Goal: Task Accomplishment & Management: Use online tool/utility

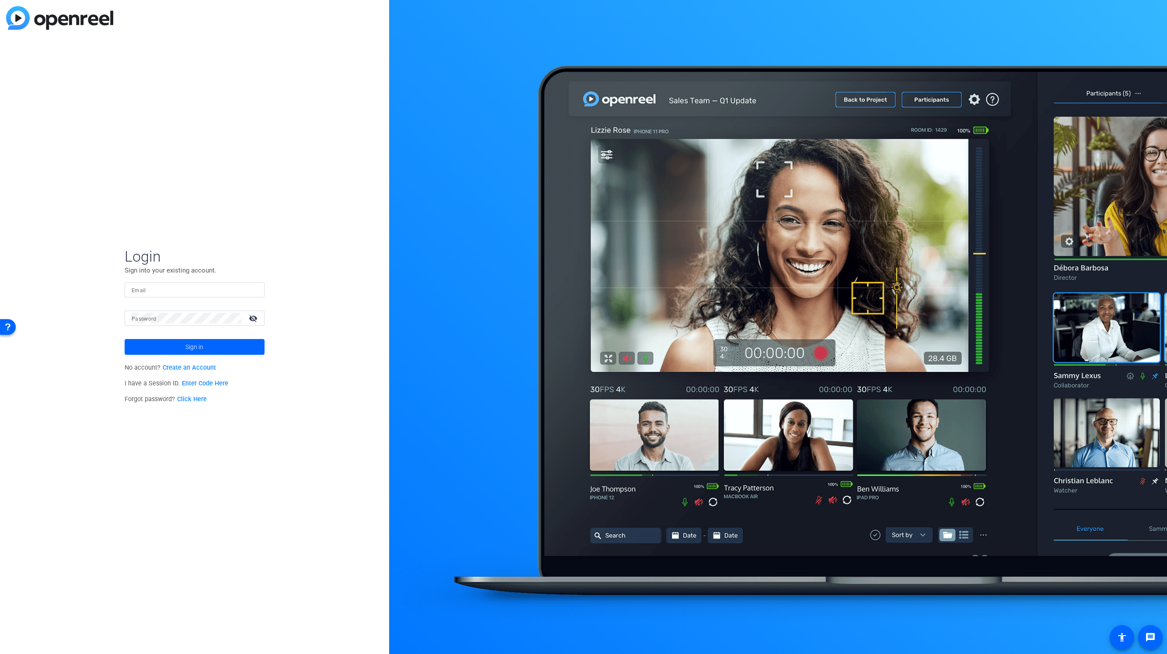
click at [168, 297] on mat-form-field "Email" at bounding box center [195, 296] width 140 height 28
click at [168, 290] on input "Email" at bounding box center [195, 289] width 126 height 10
type input "anthony_frerking@americancentury.com"
click at [125, 339] on button "Sign in" at bounding box center [195, 347] width 140 height 16
click at [102, 315] on div "Login Sign into your existing account. Email anthony_frerking@americancentury.c…" at bounding box center [194, 327] width 389 height 654
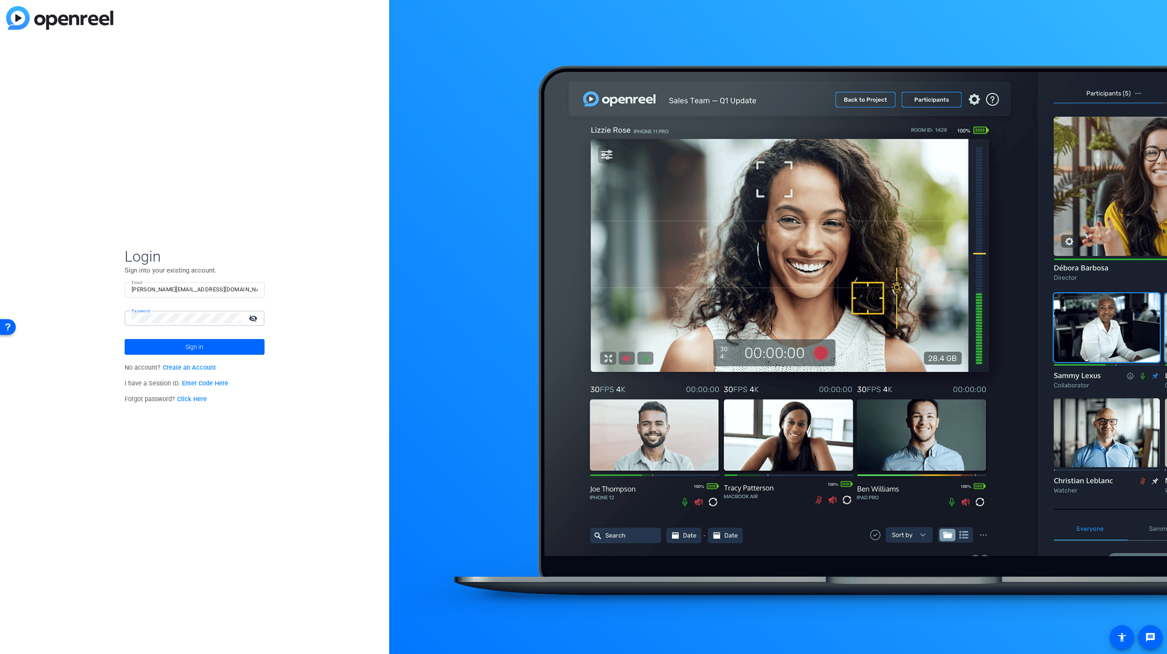
click at [125, 339] on button "Sign in" at bounding box center [195, 347] width 140 height 16
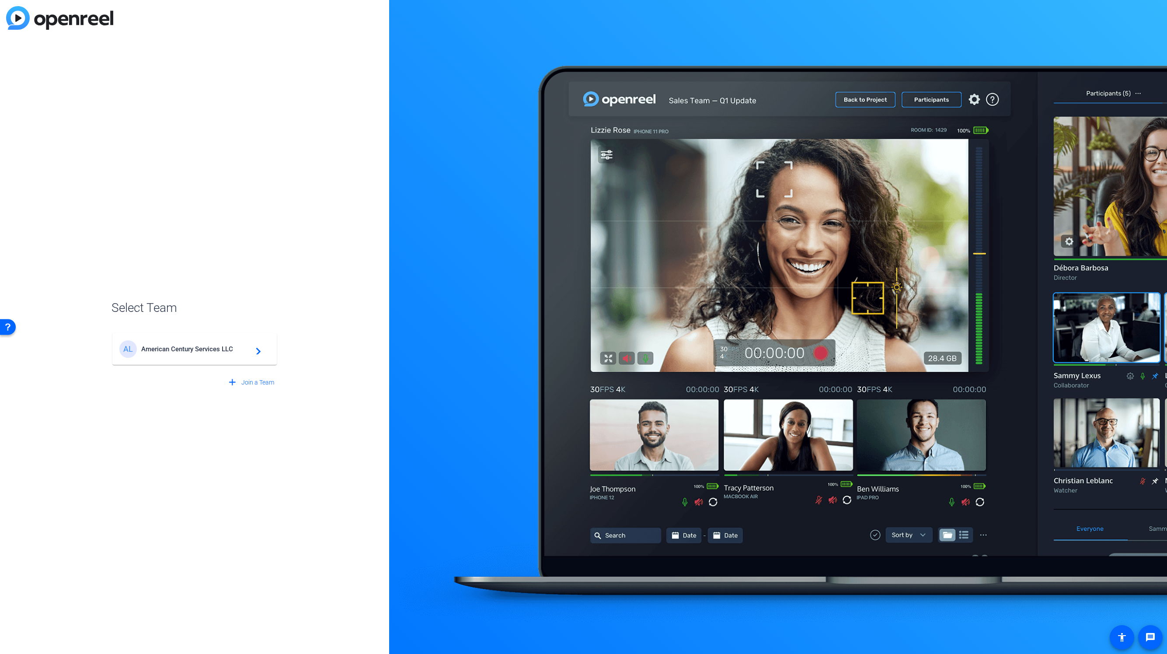
click at [189, 348] on span "American Century Services LLC" at bounding box center [195, 349] width 109 height 8
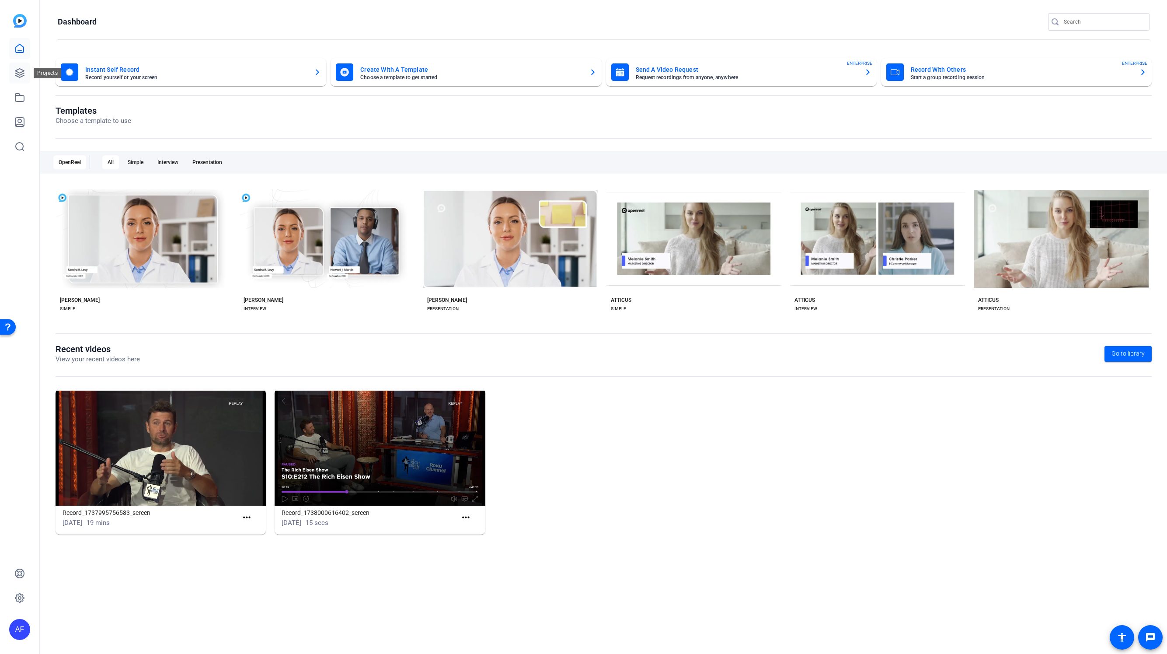
click at [20, 70] on icon at bounding box center [19, 73] width 10 height 10
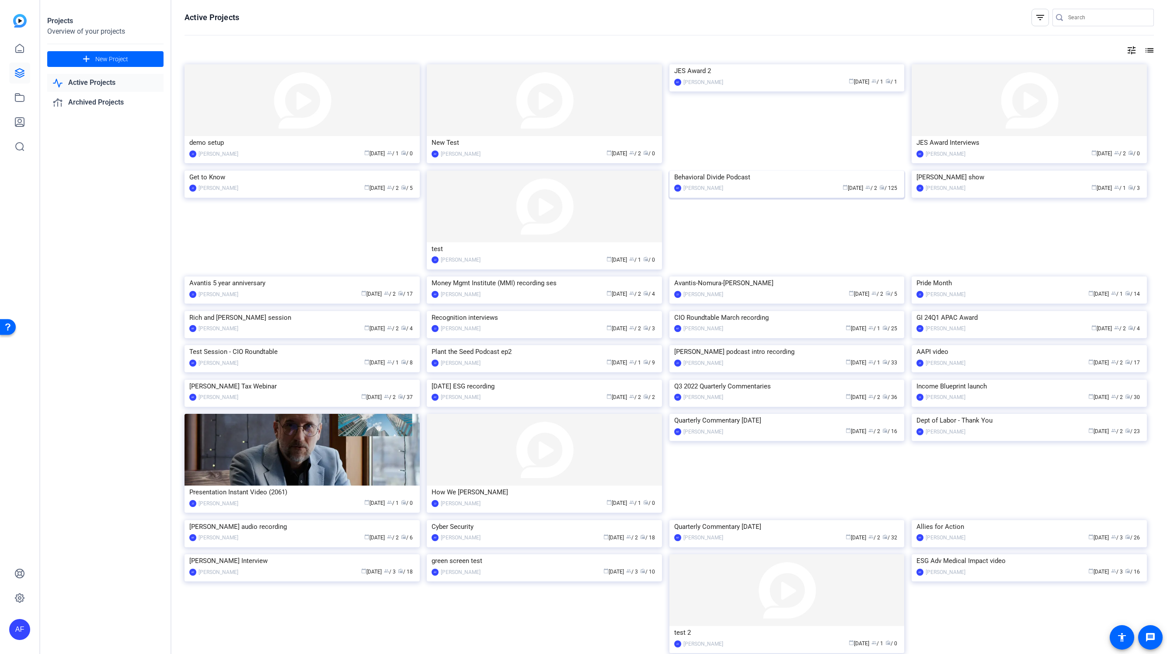
click at [790, 171] on img at bounding box center [787, 171] width 235 height 0
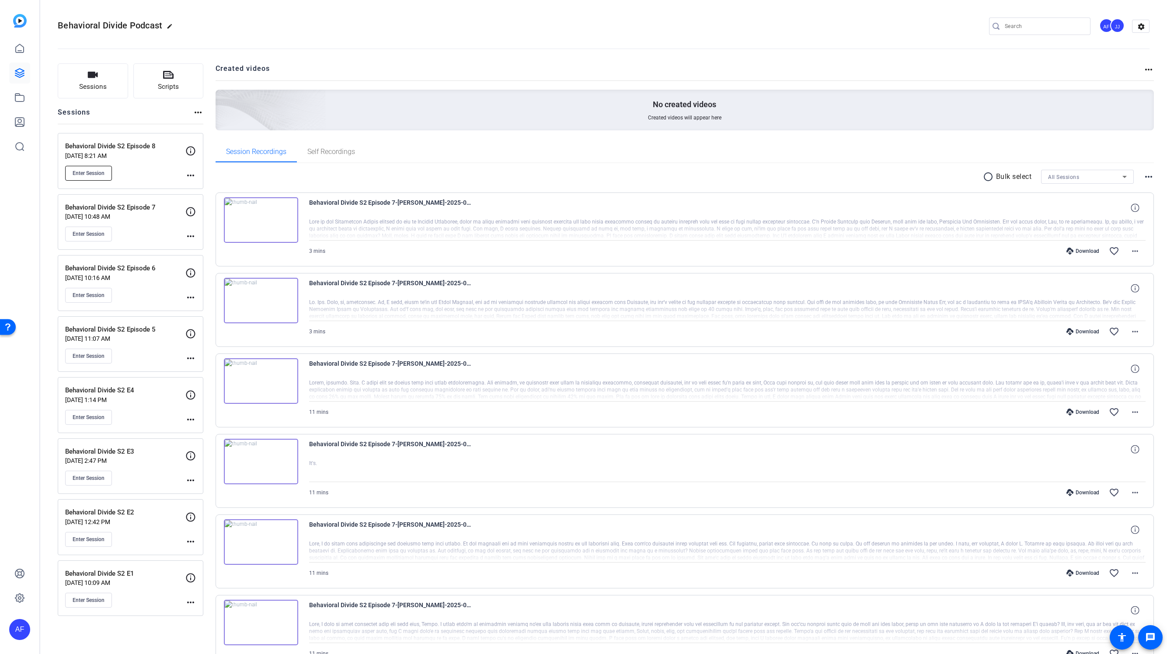
click at [91, 173] on span "Enter Session" at bounding box center [89, 173] width 32 height 7
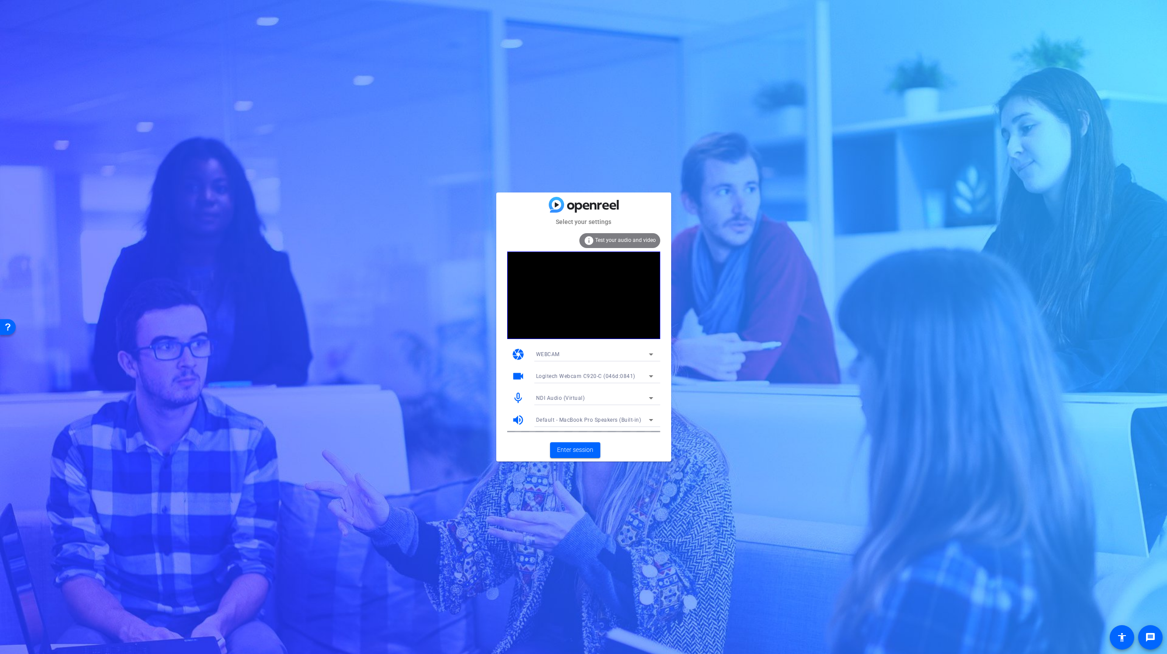
click at [587, 393] on div "NDI Audio (Virtual)" at bounding box center [592, 397] width 113 height 11
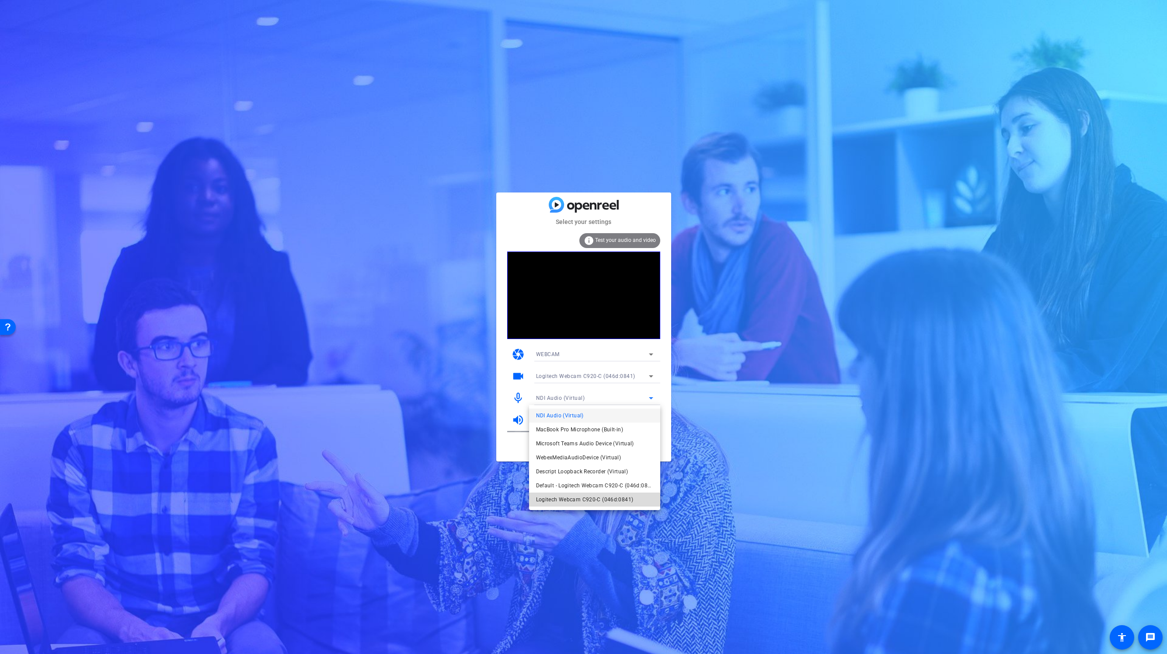
click at [594, 500] on span "Logitech Webcam C920-C (046d:0841)" at bounding box center [585, 499] width 98 height 10
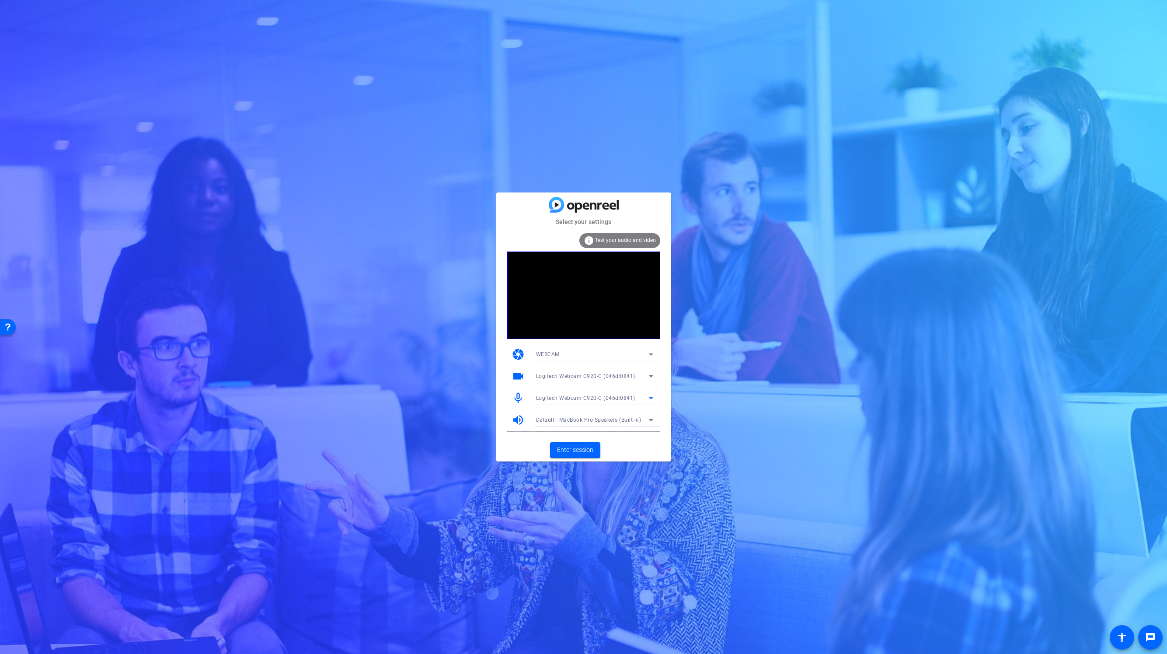
click at [584, 420] on span "Default - MacBook Pro Speakers (Built-in)" at bounding box center [588, 420] width 105 height 6
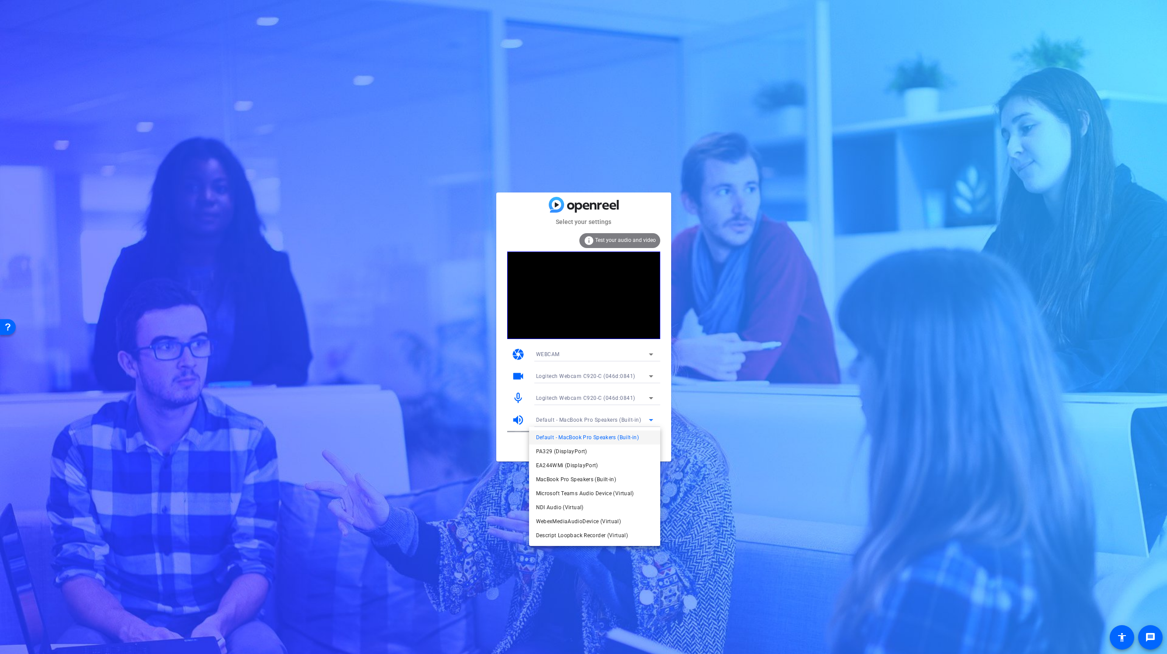
click at [20, 145] on div at bounding box center [15, 140] width 9 height 9
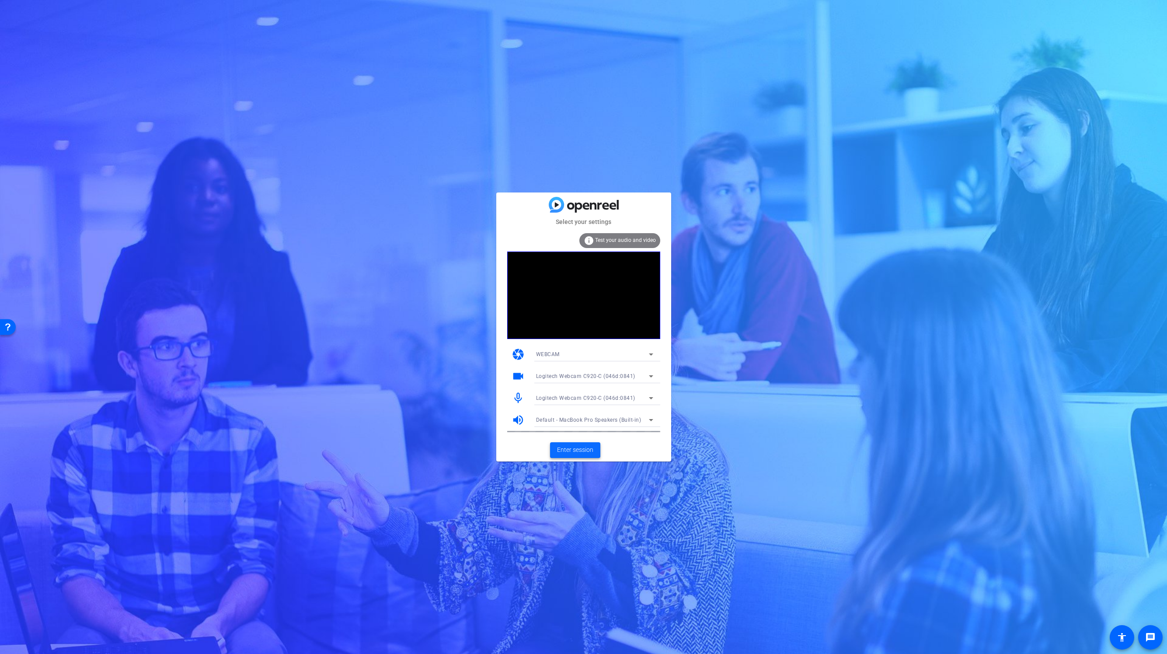
click at [583, 453] on span "Enter session" at bounding box center [575, 449] width 36 height 9
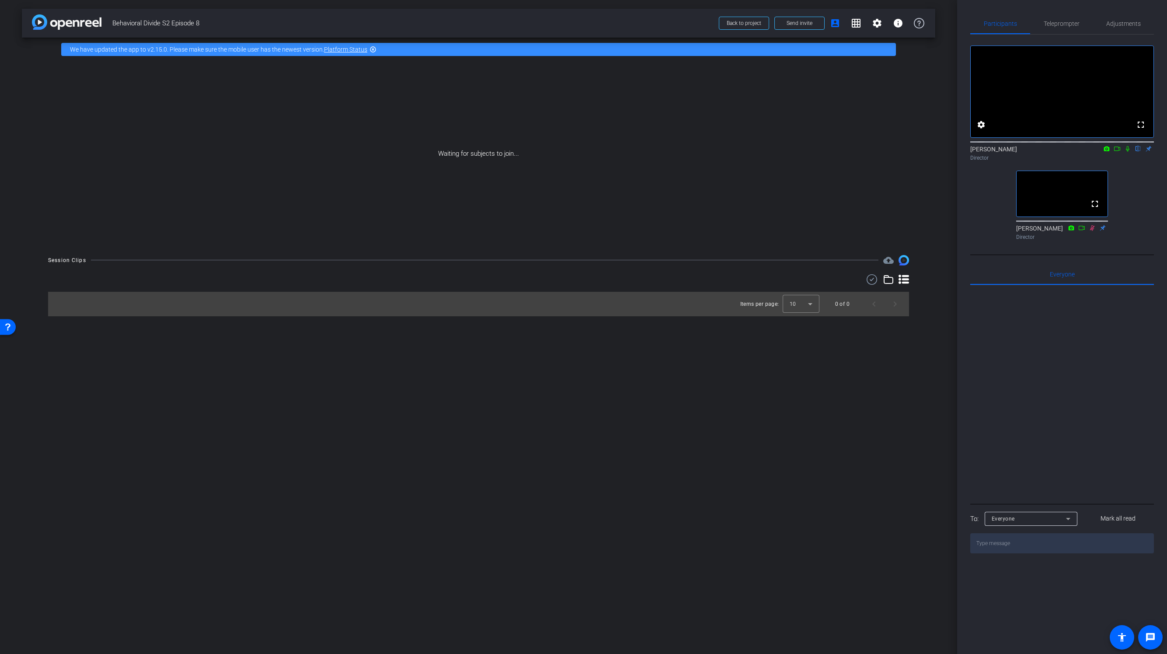
click at [1125, 152] on icon at bounding box center [1128, 149] width 7 height 6
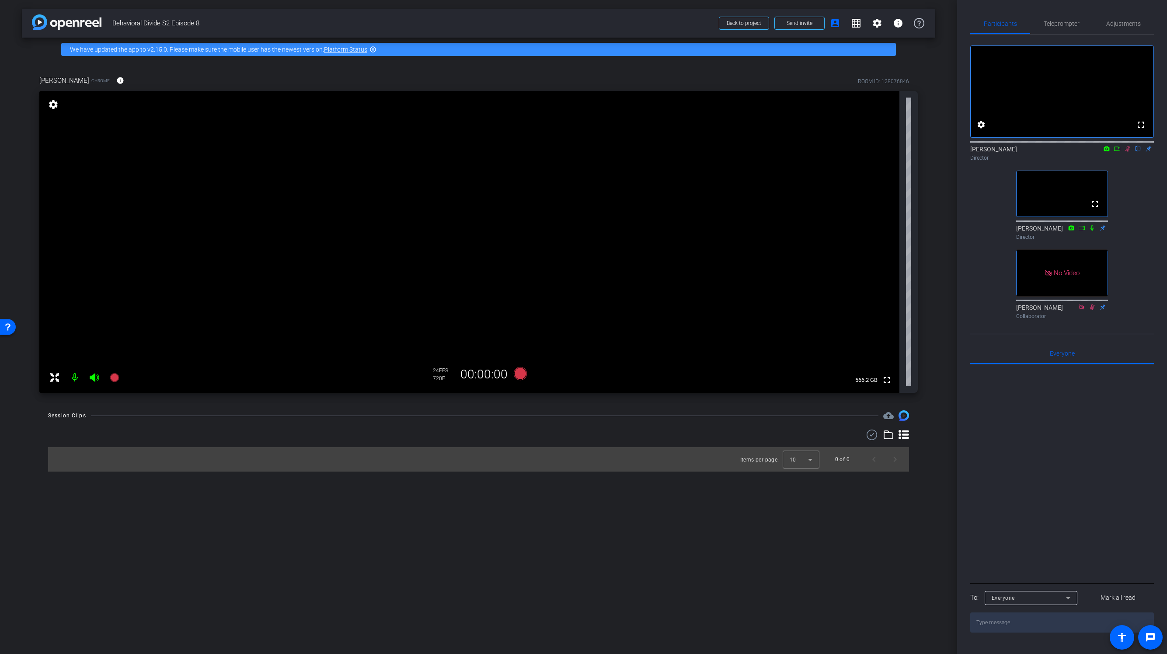
click at [73, 377] on mat-icon at bounding box center [74, 377] width 17 height 17
click at [1092, 231] on icon at bounding box center [1092, 228] width 7 height 6
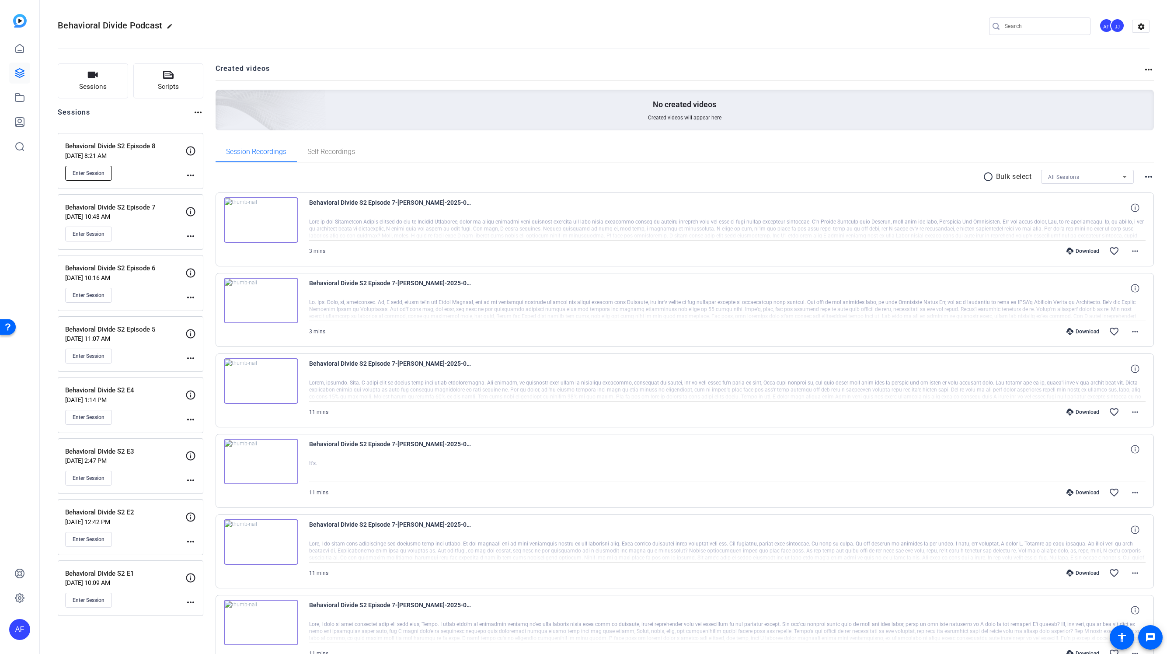
click at [95, 171] on span "Enter Session" at bounding box center [89, 173] width 32 height 7
click at [96, 171] on span "Enter Session" at bounding box center [89, 173] width 32 height 7
click at [94, 83] on span "Sessions" at bounding box center [93, 87] width 28 height 10
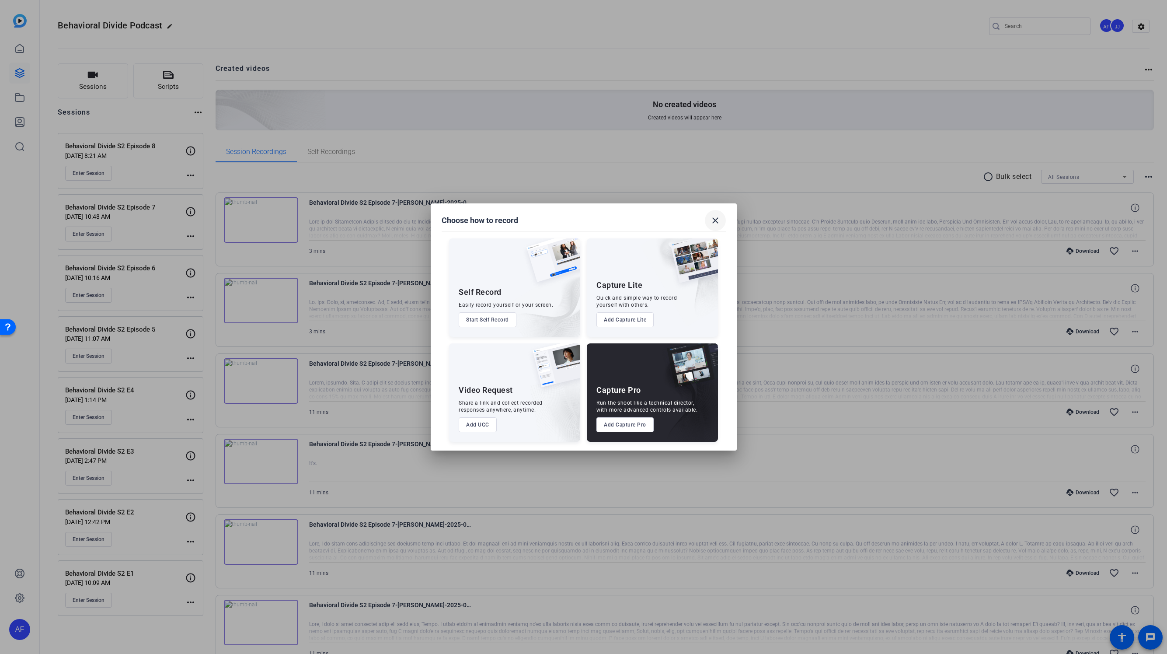
click at [711, 217] on mat-icon "close" at bounding box center [715, 220] width 10 height 10
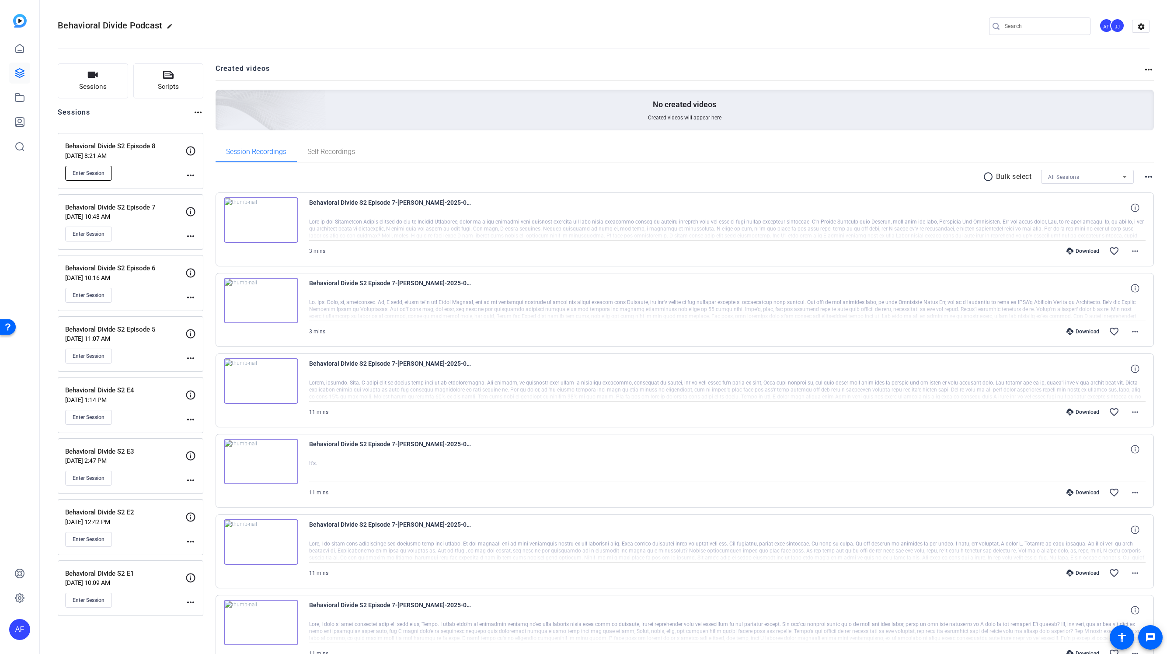
click at [92, 172] on span "Enter Session" at bounding box center [89, 173] width 32 height 7
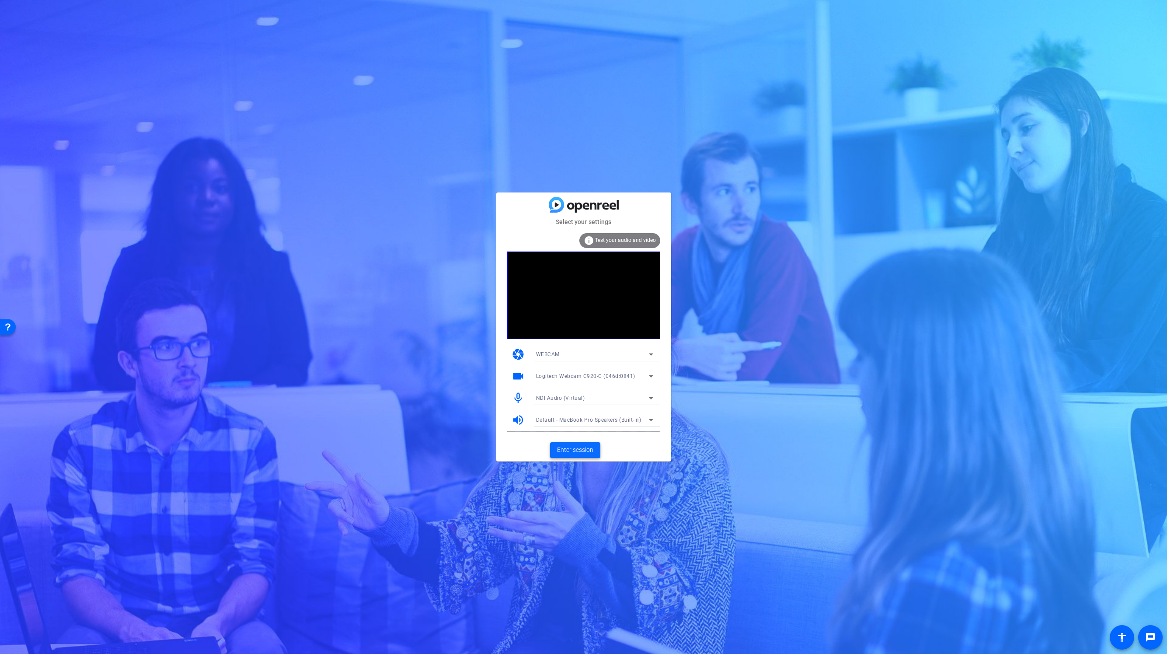
click at [569, 451] on span "Enter session" at bounding box center [575, 449] width 36 height 9
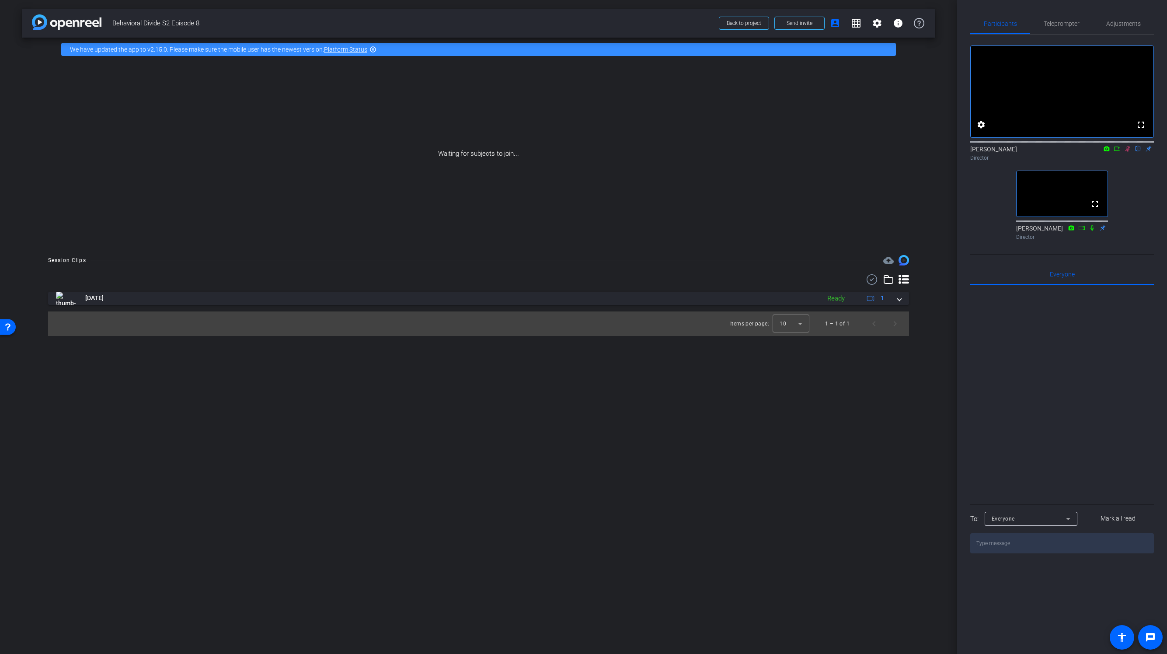
click at [1092, 231] on icon at bounding box center [1092, 228] width 7 height 6
click at [99, 303] on span "Aug 25, 2025" at bounding box center [94, 297] width 18 height 9
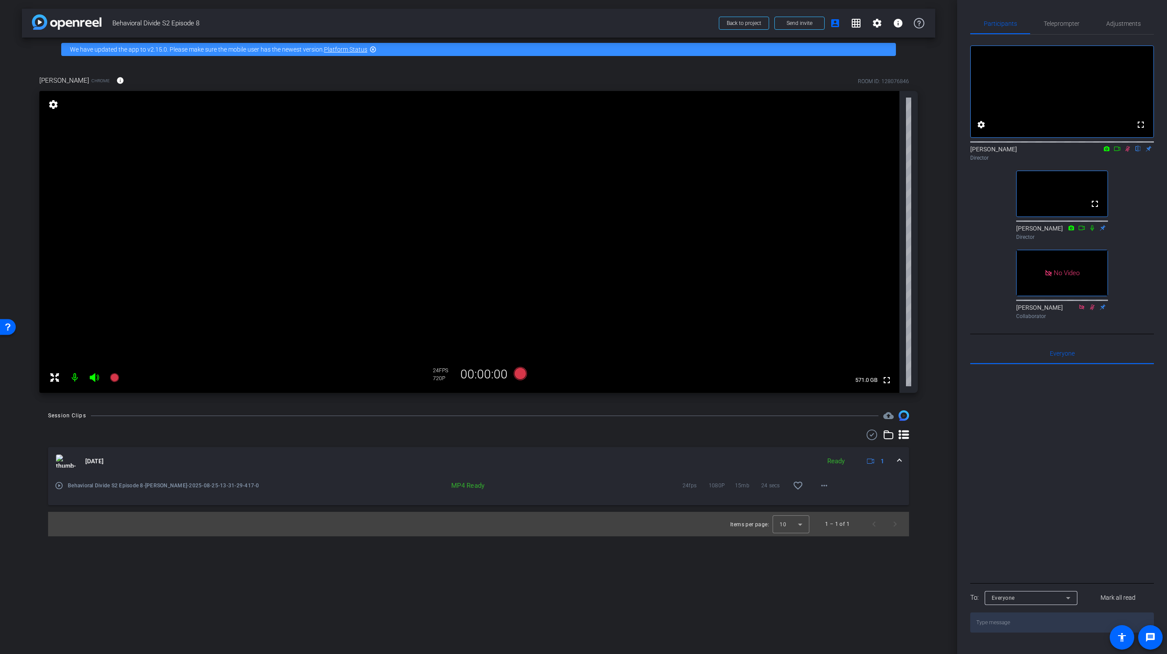
click at [1128, 152] on icon at bounding box center [1128, 149] width 7 height 6
click at [1134, 21] on span "Adjustments" at bounding box center [1124, 24] width 35 height 6
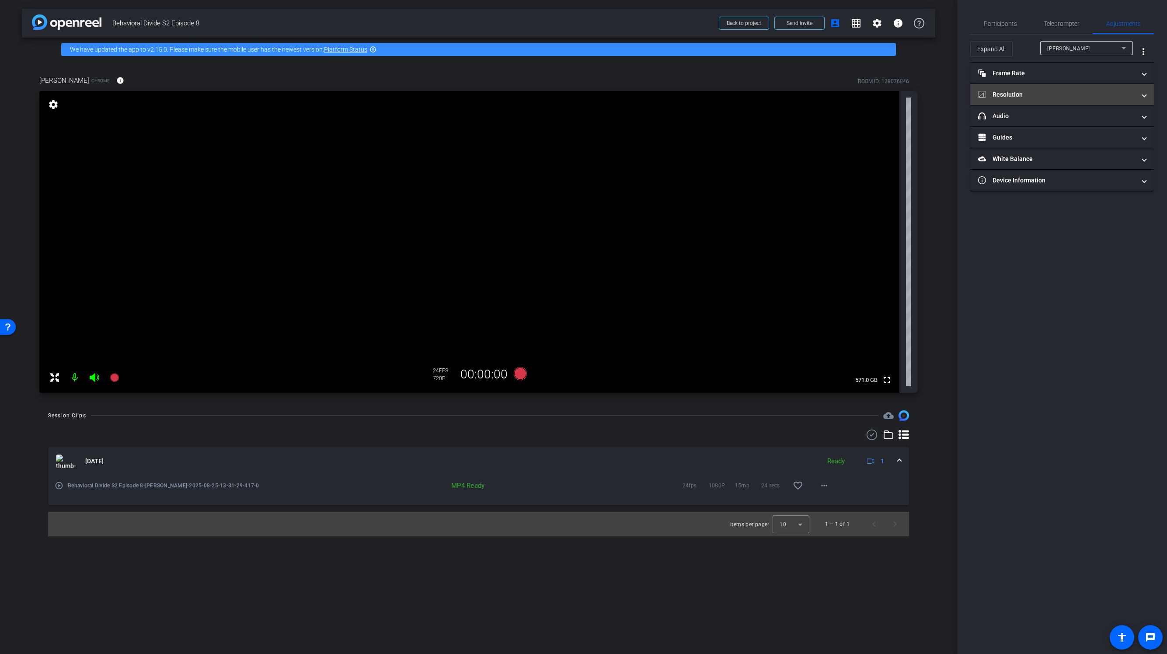
click at [1146, 94] on span at bounding box center [1144, 94] width 3 height 9
click at [1074, 126] on div "1080" at bounding box center [1070, 127] width 33 height 15
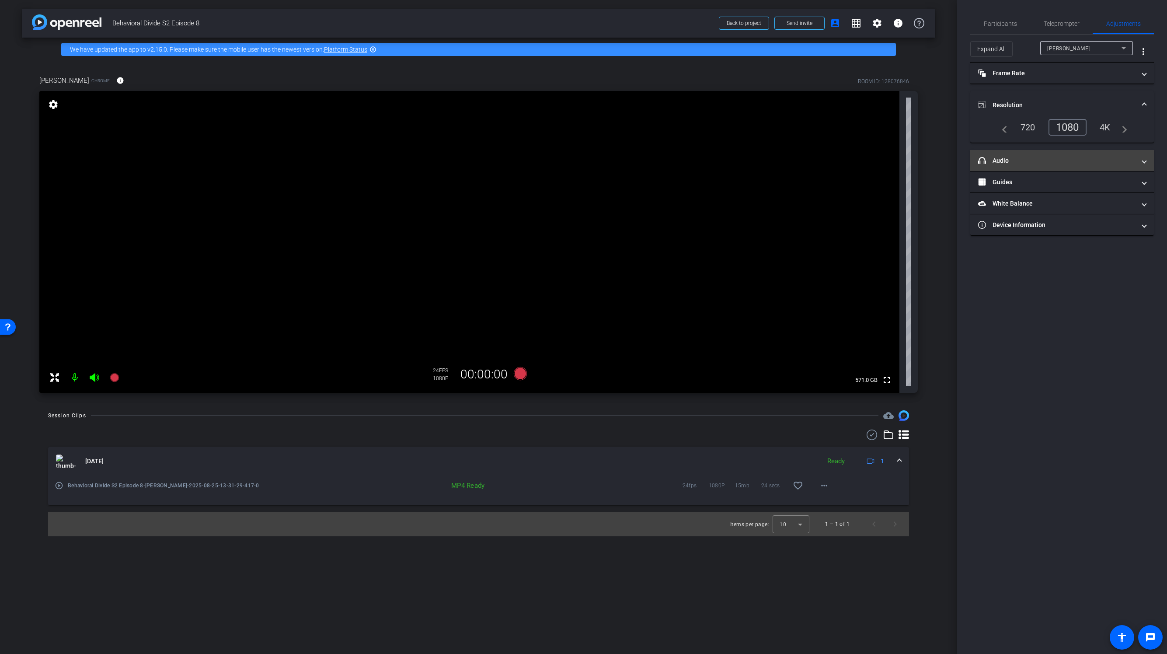
click at [1143, 160] on span at bounding box center [1144, 160] width 3 height 9
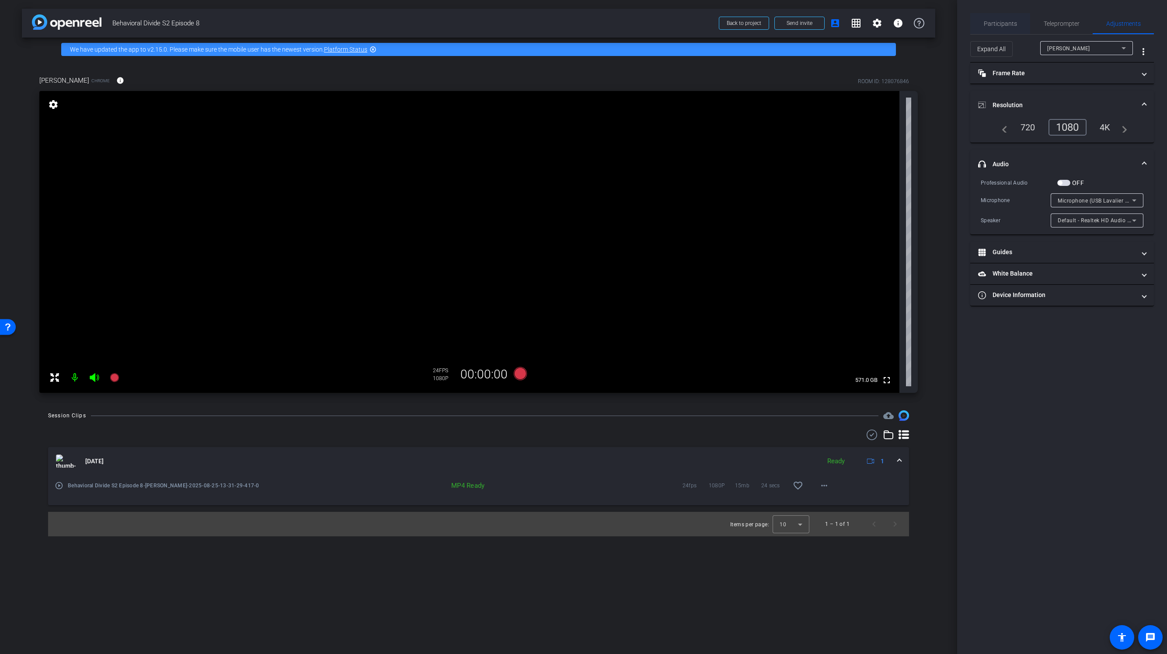
click at [1002, 24] on span "Participants" at bounding box center [1000, 24] width 33 height 6
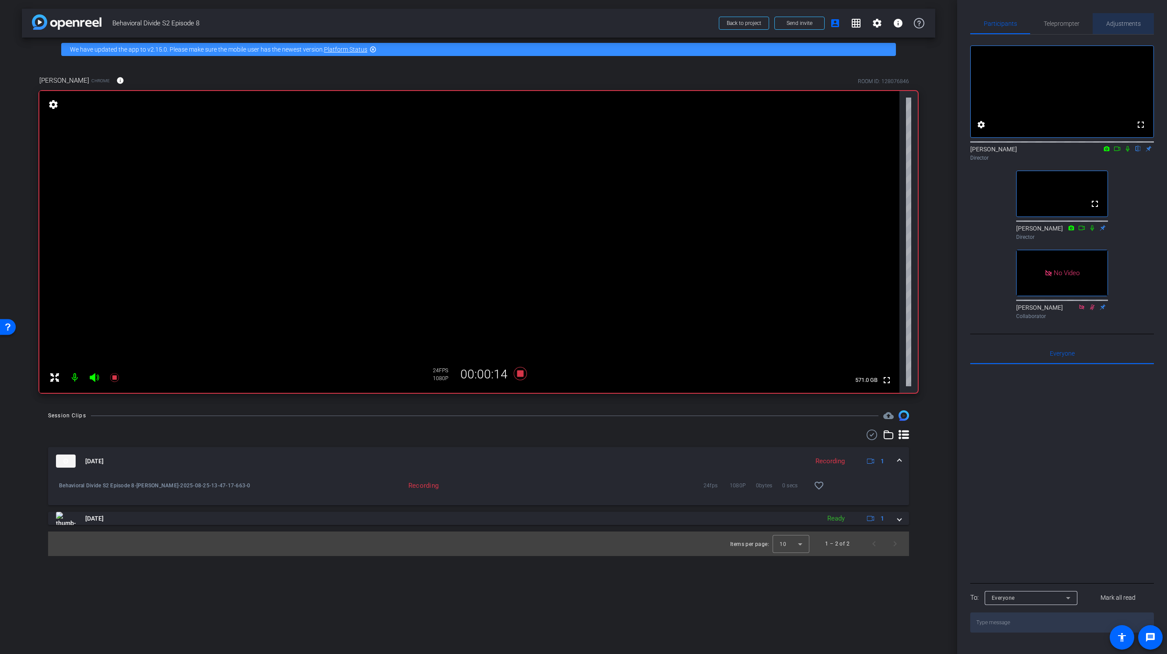
click at [1128, 22] on span "Adjustments" at bounding box center [1124, 24] width 35 height 6
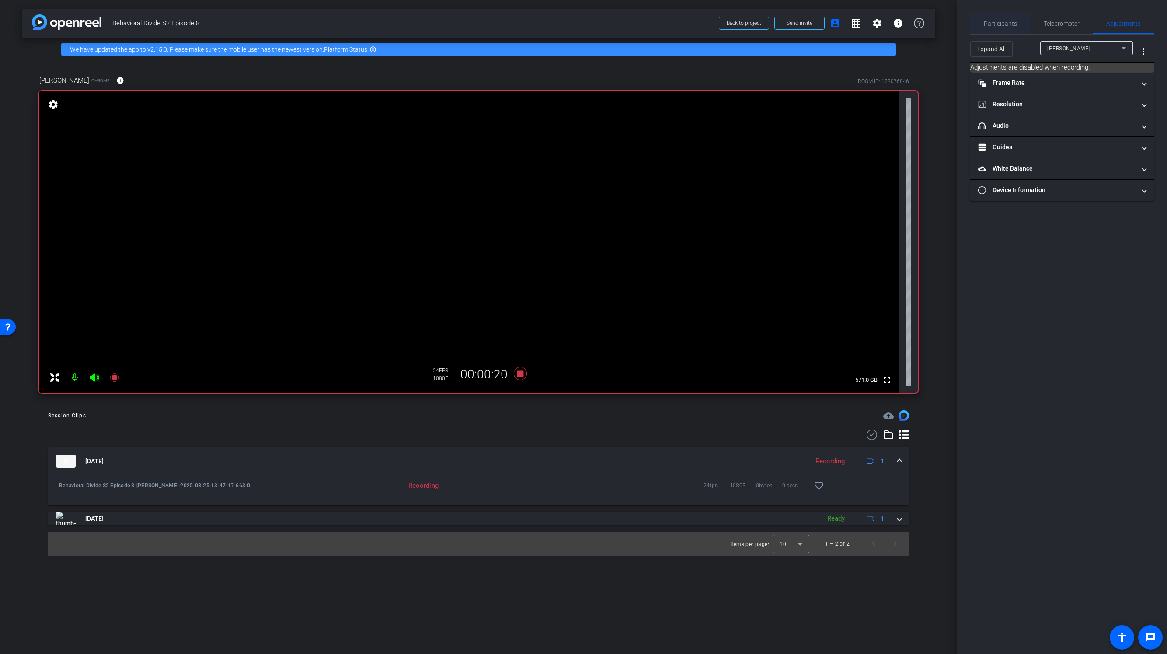
click at [999, 25] on span "Participants" at bounding box center [1000, 24] width 33 height 6
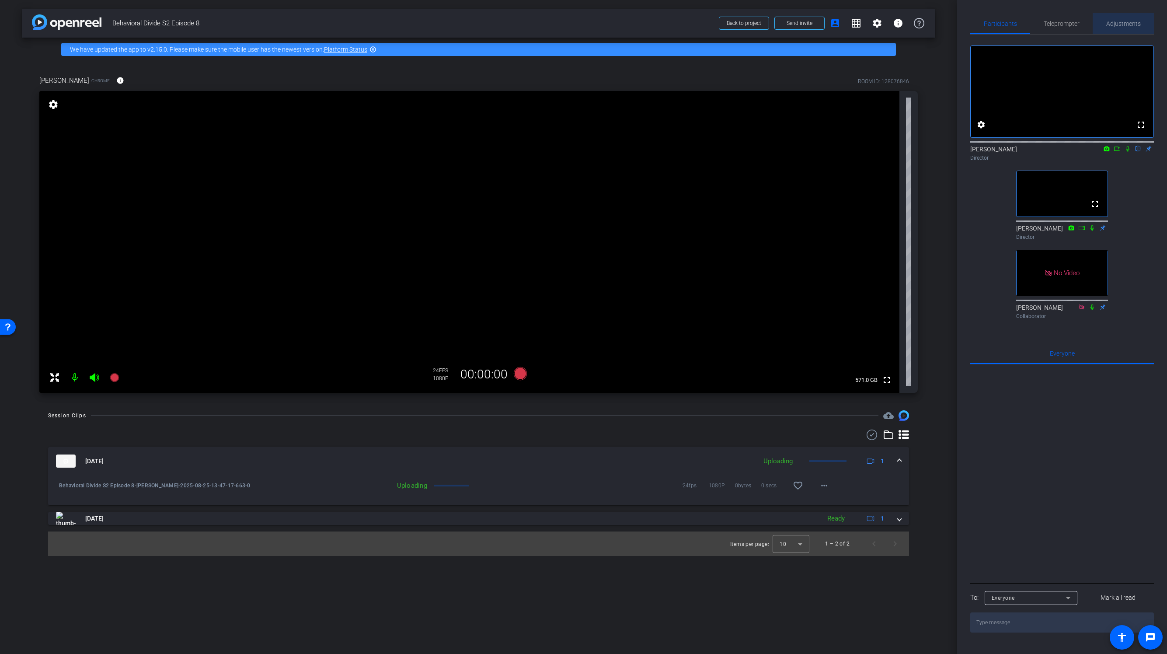
click at [1125, 23] on span "Adjustments" at bounding box center [1124, 24] width 35 height 6
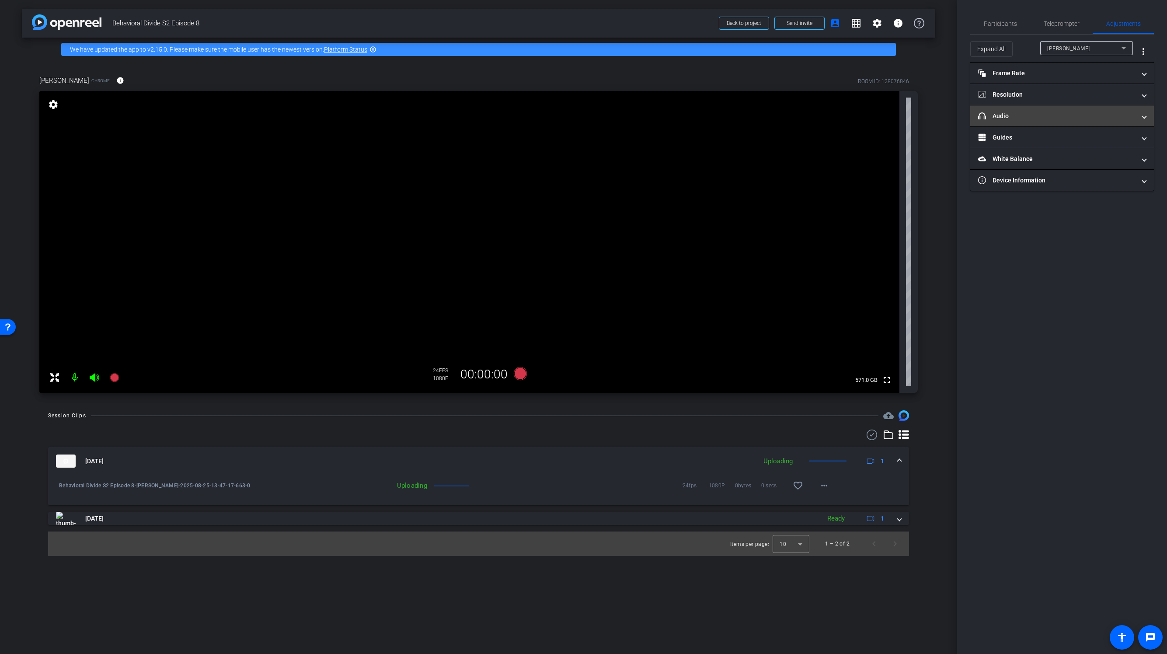
click at [1008, 116] on mat-panel-title "headphone icon Audio" at bounding box center [1056, 116] width 157 height 9
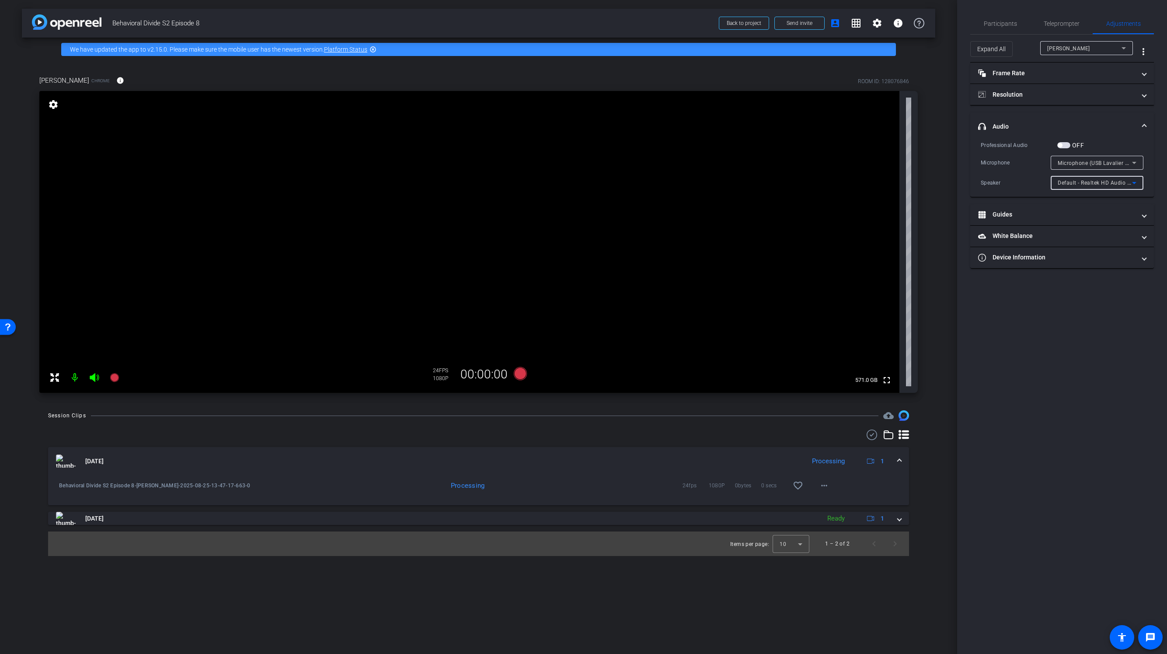
click at [1135, 182] on icon at bounding box center [1134, 183] width 10 height 10
click at [1080, 285] on div at bounding box center [583, 327] width 1167 height 654
click at [1092, 161] on span "Microphone (USB Lavalier Microphone) (31b2:0011)" at bounding box center [1124, 162] width 133 height 7
click at [1088, 318] on div at bounding box center [583, 327] width 1167 height 654
click at [998, 23] on span "Participants" at bounding box center [1000, 24] width 33 height 6
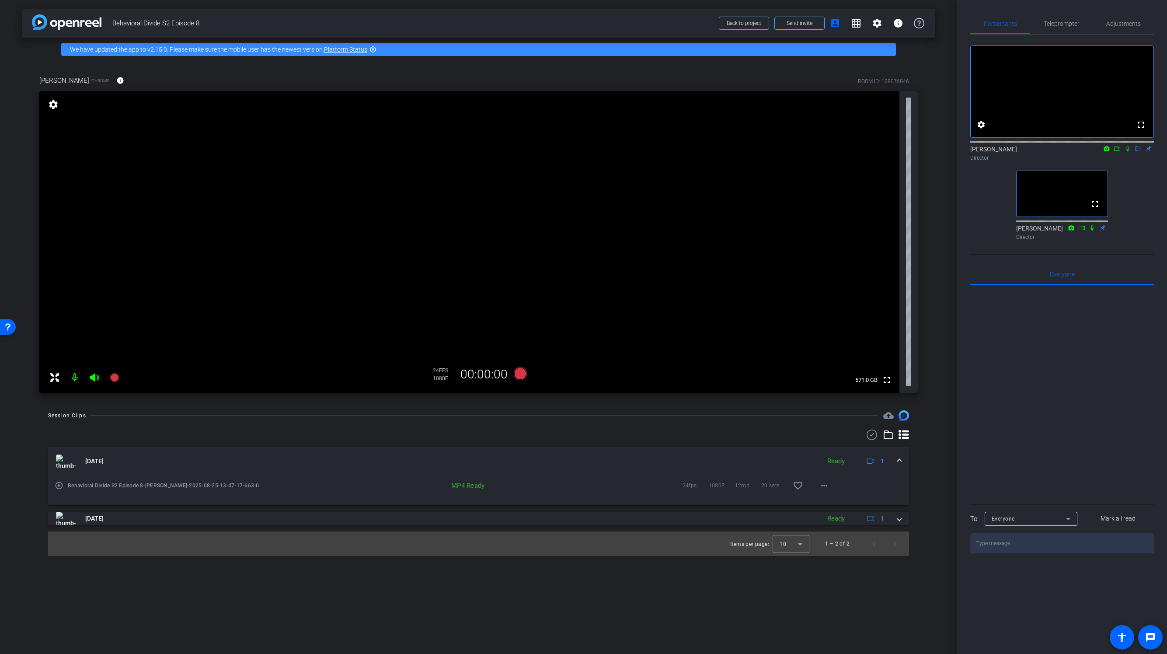
drag, startPoint x: 1139, startPoint y: 202, endPoint x: 1136, endPoint y: 180, distance: 22.2
click at [1139, 202] on div "fullscreen settings Anthony Frerking flip Director fullscreen Jandle Johnson Di…" at bounding box center [1063, 139] width 184 height 209
click at [1129, 152] on icon at bounding box center [1128, 149] width 7 height 6
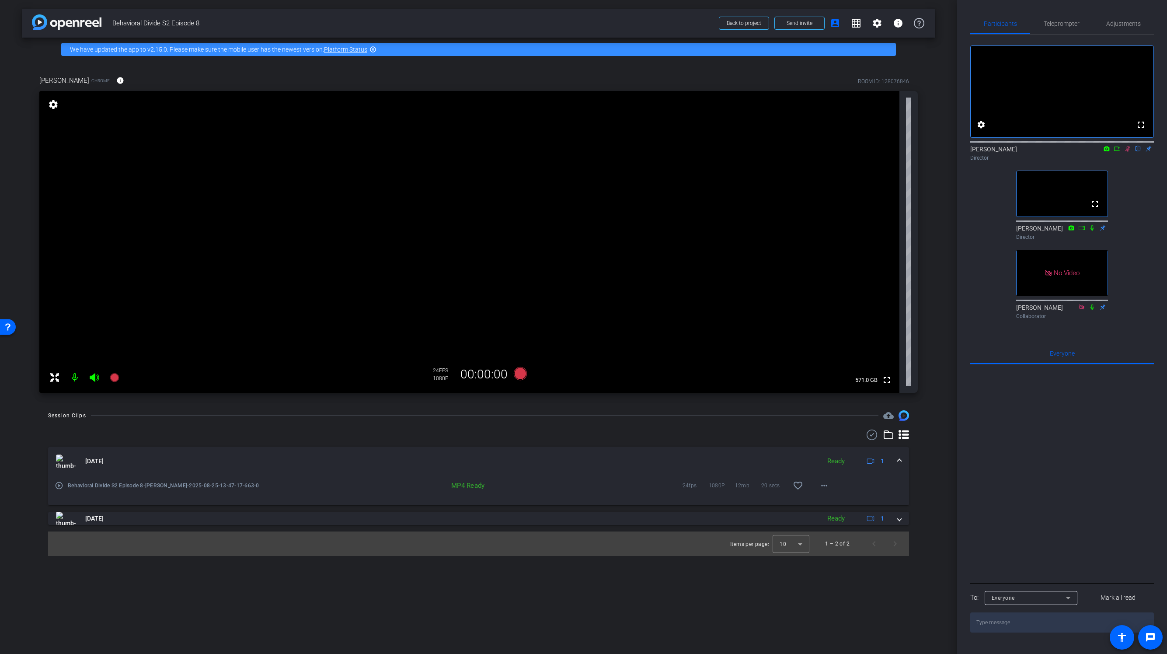
click at [1129, 152] on icon at bounding box center [1128, 149] width 7 height 6
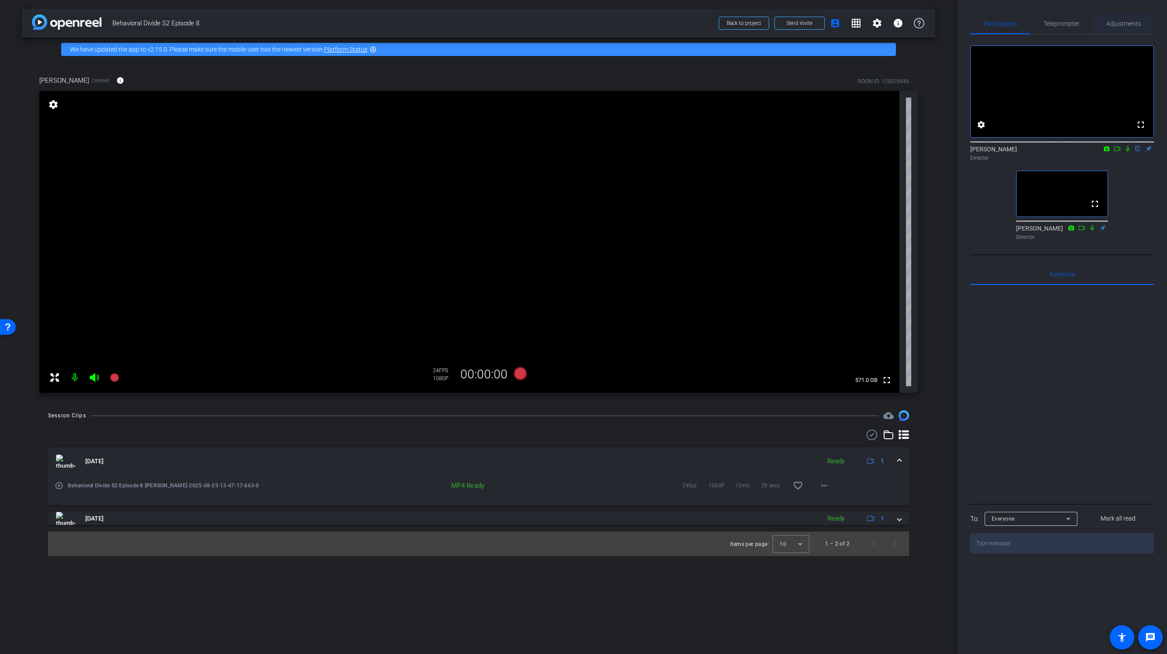
click at [1124, 22] on span "Adjustments" at bounding box center [1124, 24] width 35 height 6
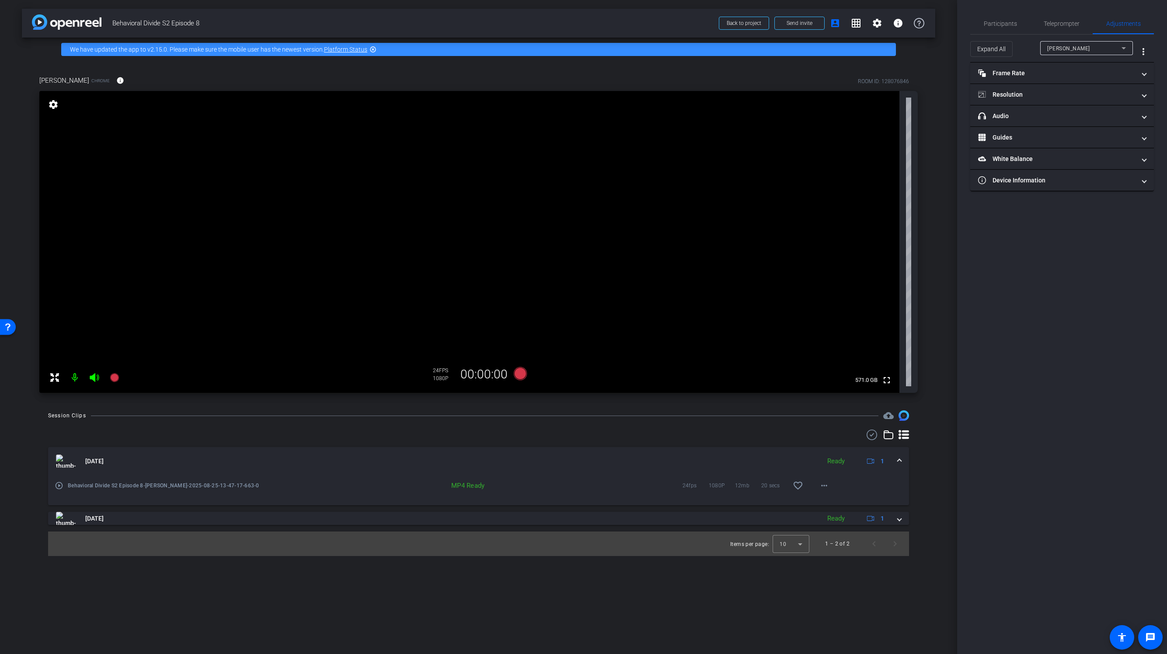
click at [1092, 45] on div "Mark Meredith" at bounding box center [1085, 48] width 74 height 11
click at [1092, 45] on div at bounding box center [583, 327] width 1167 height 654
click at [1060, 237] on div "Participants Teleprompter Adjustments settings Anthony Frerking flip Director J…" at bounding box center [1062, 327] width 210 height 654
click at [1050, 401] on div "Participants Teleprompter Adjustments settings Anthony Frerking flip Director J…" at bounding box center [1062, 327] width 210 height 654
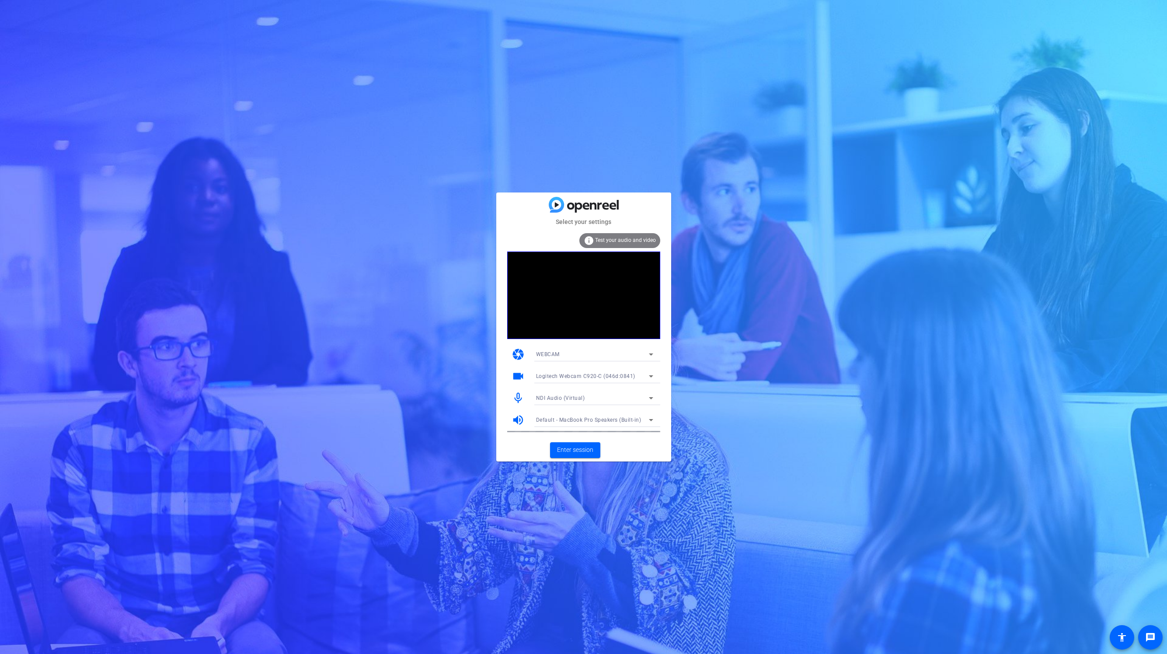
click at [565, 395] on span "NDI Audio (Virtual)" at bounding box center [560, 398] width 49 height 6
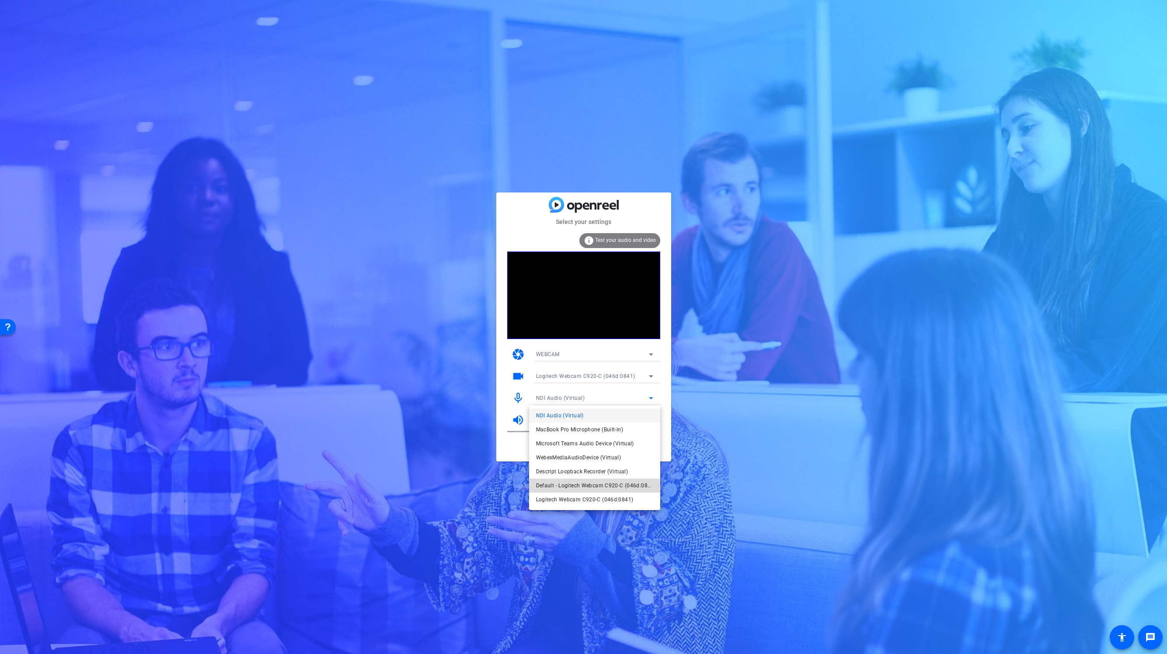
click at [590, 486] on span "Default - Logitech Webcam C920-C (046d:0841)" at bounding box center [594, 485] width 117 height 10
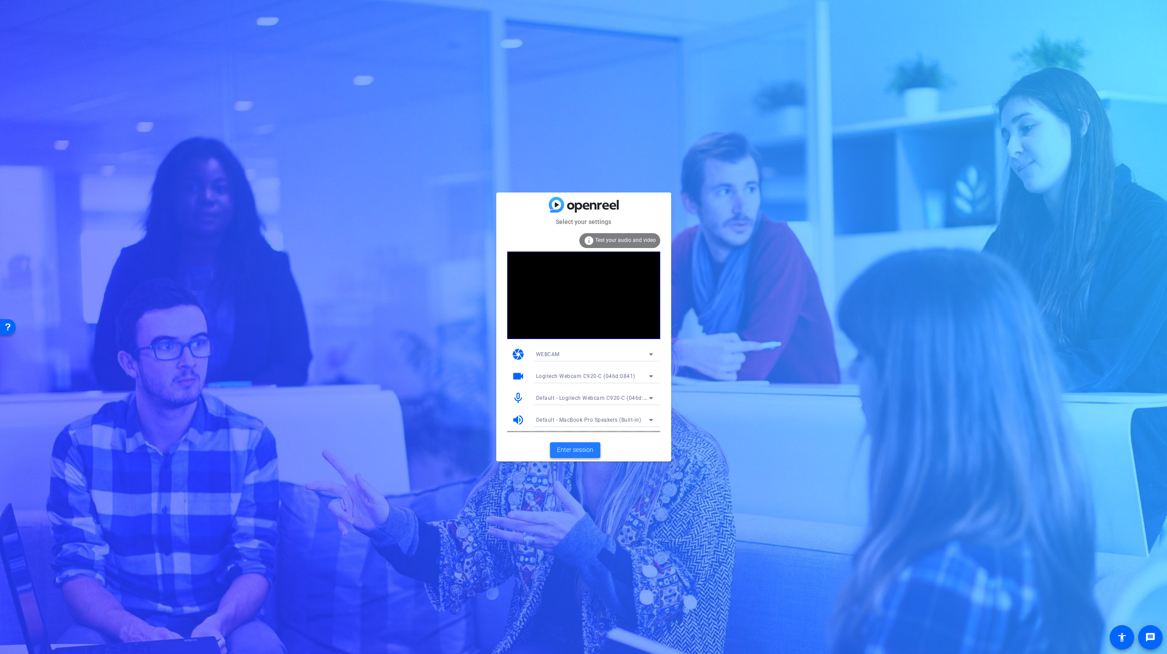
click at [577, 449] on span "Enter session" at bounding box center [575, 449] width 36 height 9
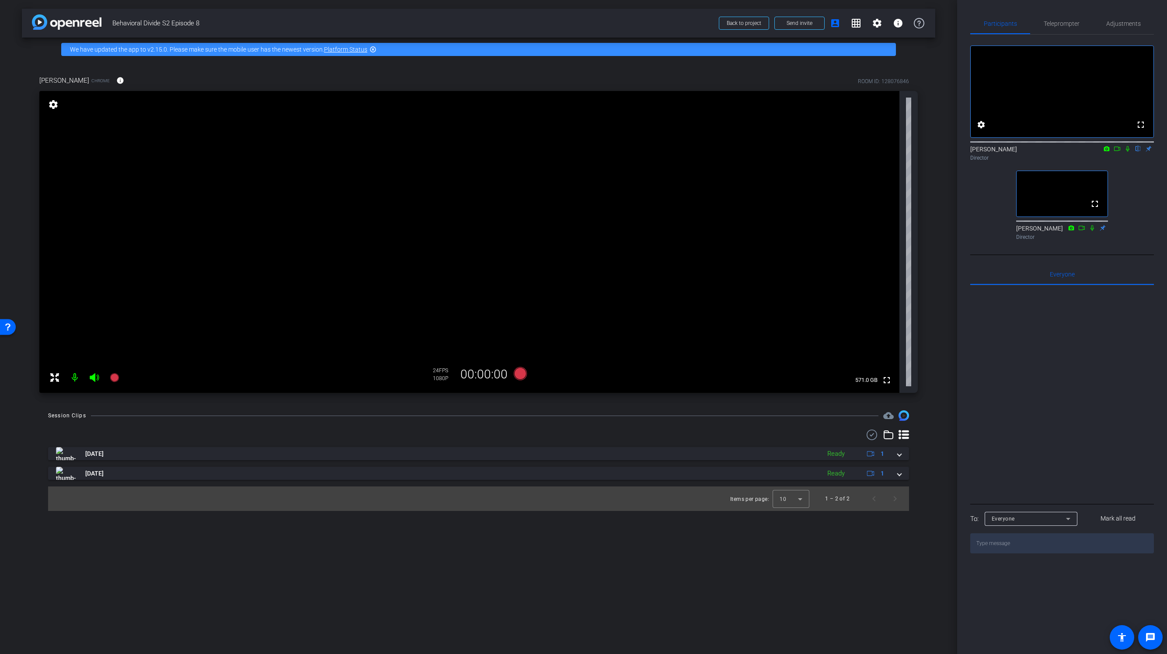
click at [1129, 152] on icon at bounding box center [1128, 149] width 7 height 6
click at [1129, 152] on icon at bounding box center [1128, 149] width 5 height 6
click at [884, 25] on span at bounding box center [877, 23] width 21 height 21
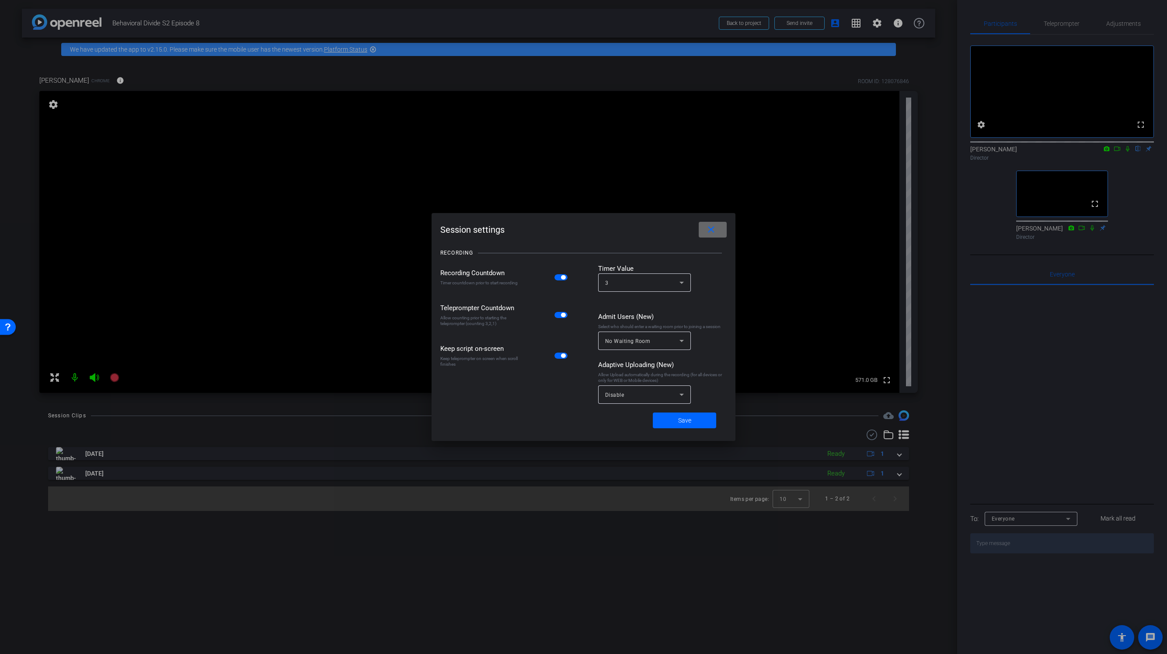
click at [714, 230] on mat-icon "close" at bounding box center [711, 229] width 11 height 11
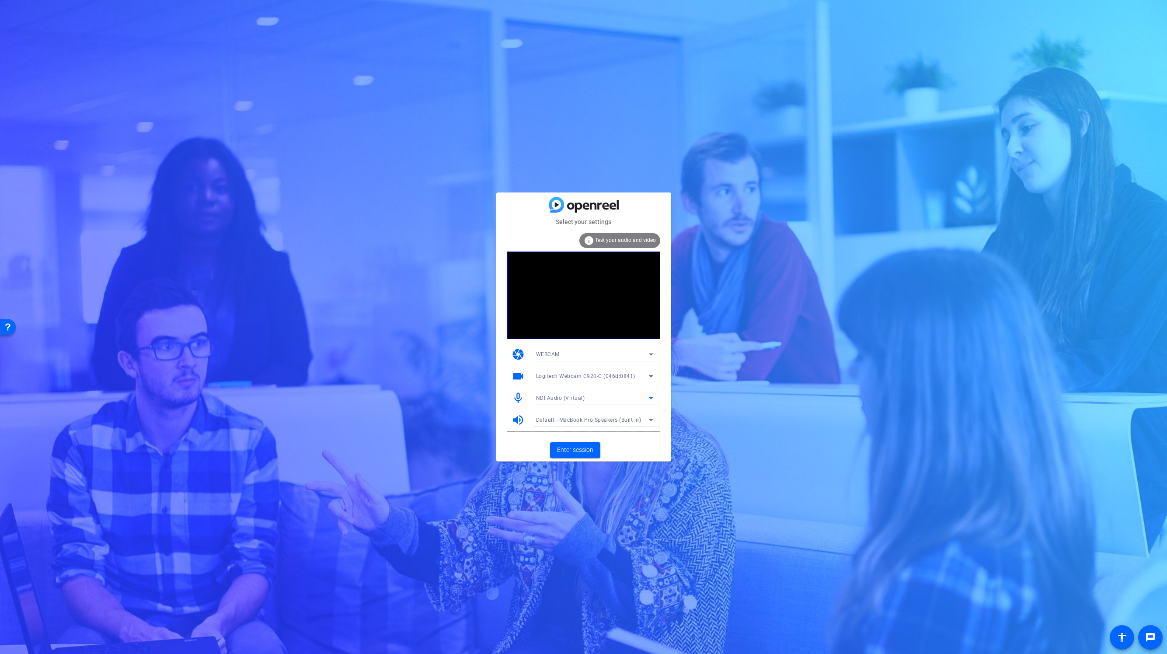
click at [642, 395] on div "NDI Audio (Virtual)" at bounding box center [592, 397] width 113 height 11
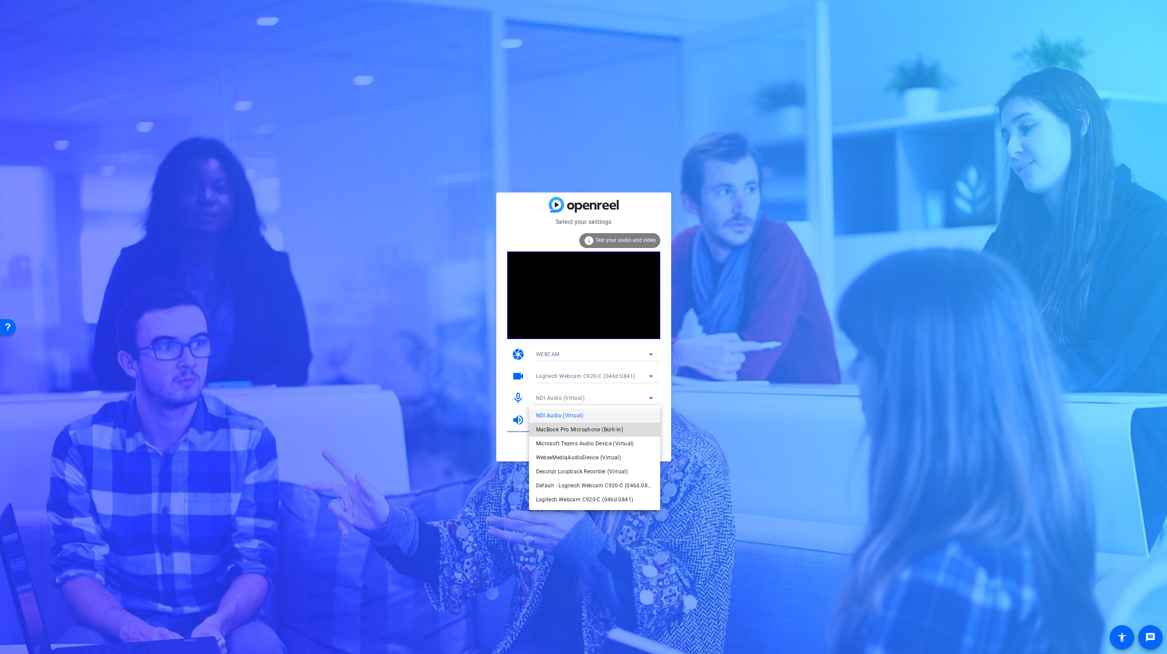
click at [608, 430] on span "MacBook Pro Microphone (Built-in)" at bounding box center [579, 429] width 87 height 10
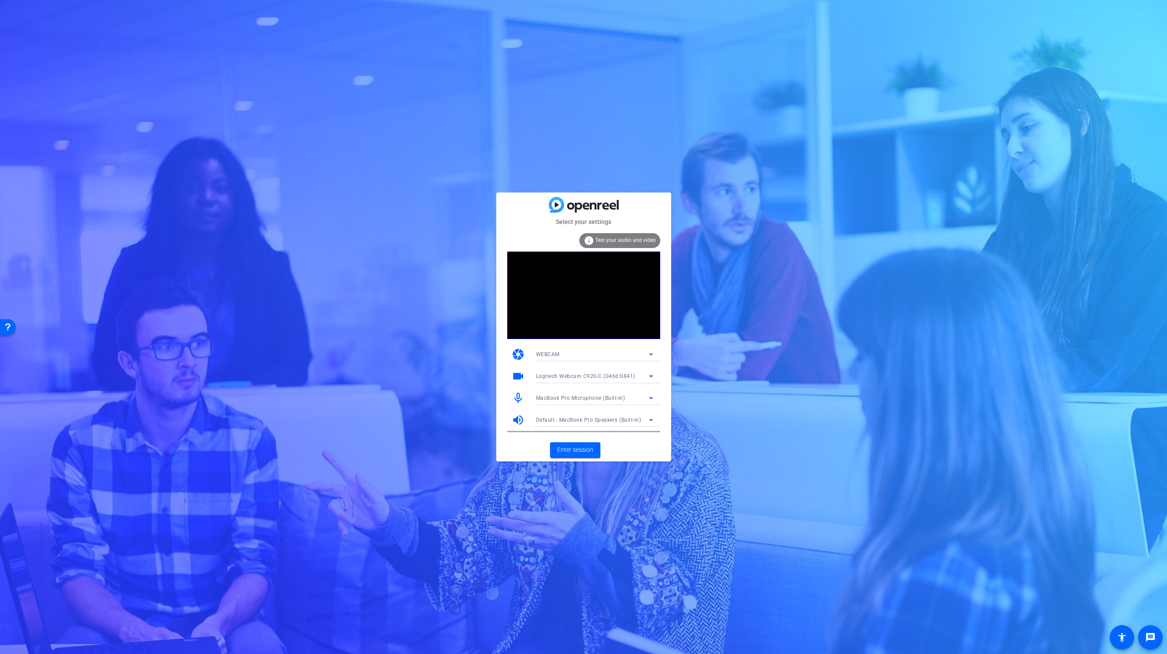
click at [638, 397] on div "MacBook Pro Microphone (Built-in)" at bounding box center [592, 397] width 113 height 11
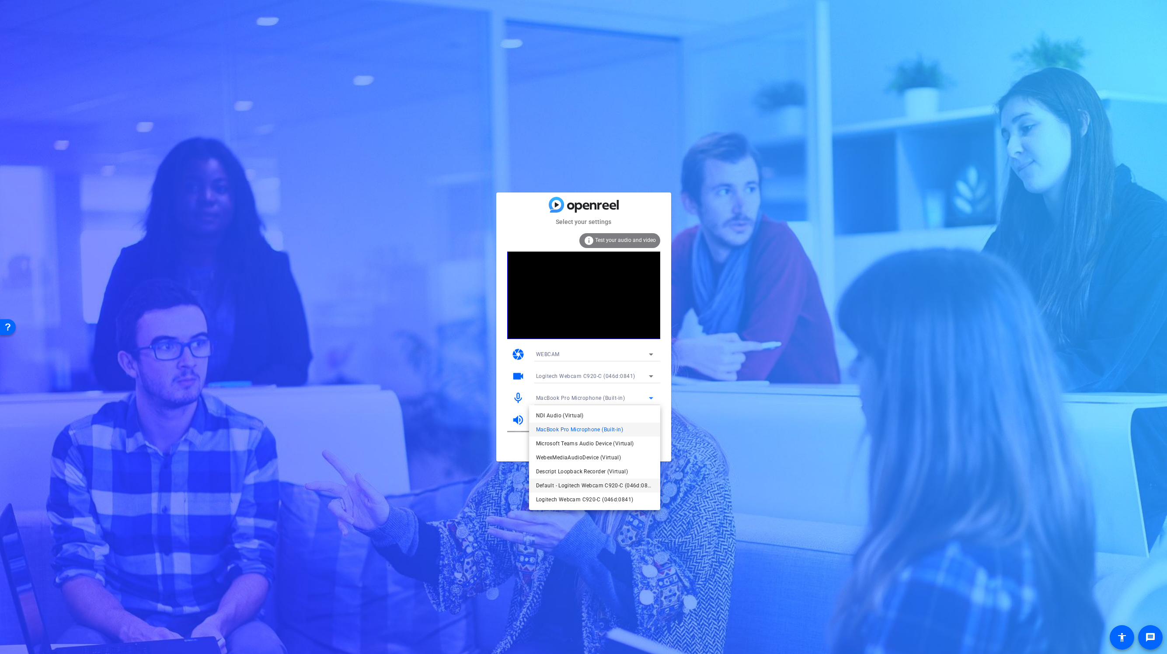
click at [603, 488] on span "Default - Logitech Webcam C920-C (046d:0841)" at bounding box center [594, 485] width 117 height 10
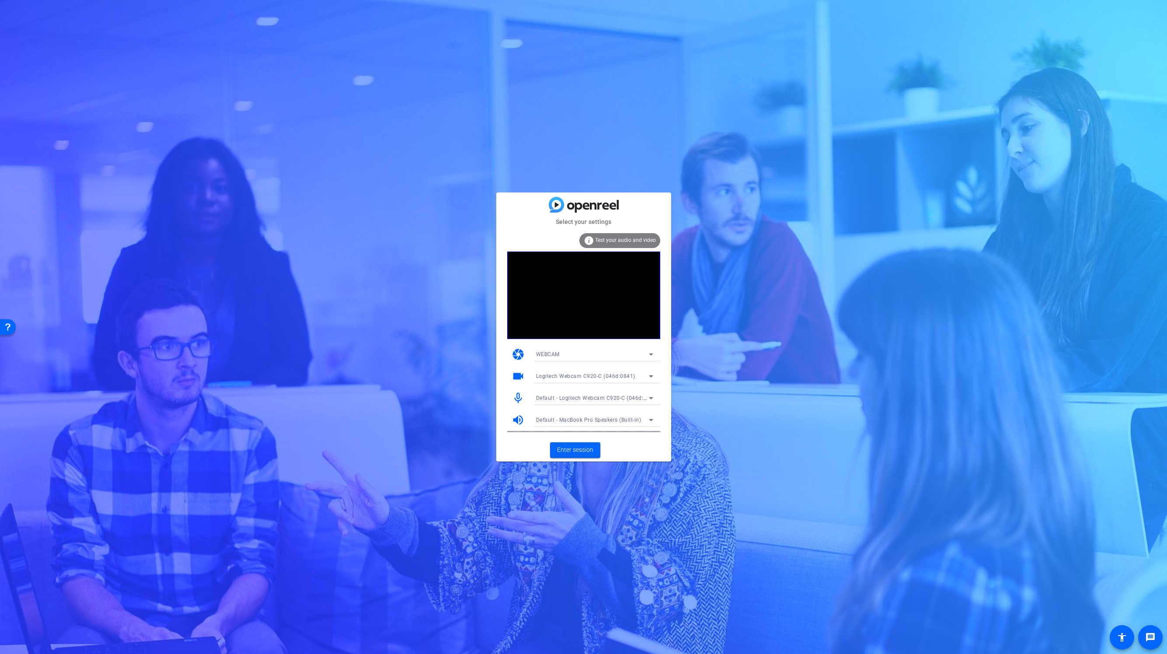
click at [623, 238] on span "Test your audio and video" at bounding box center [625, 240] width 61 height 6
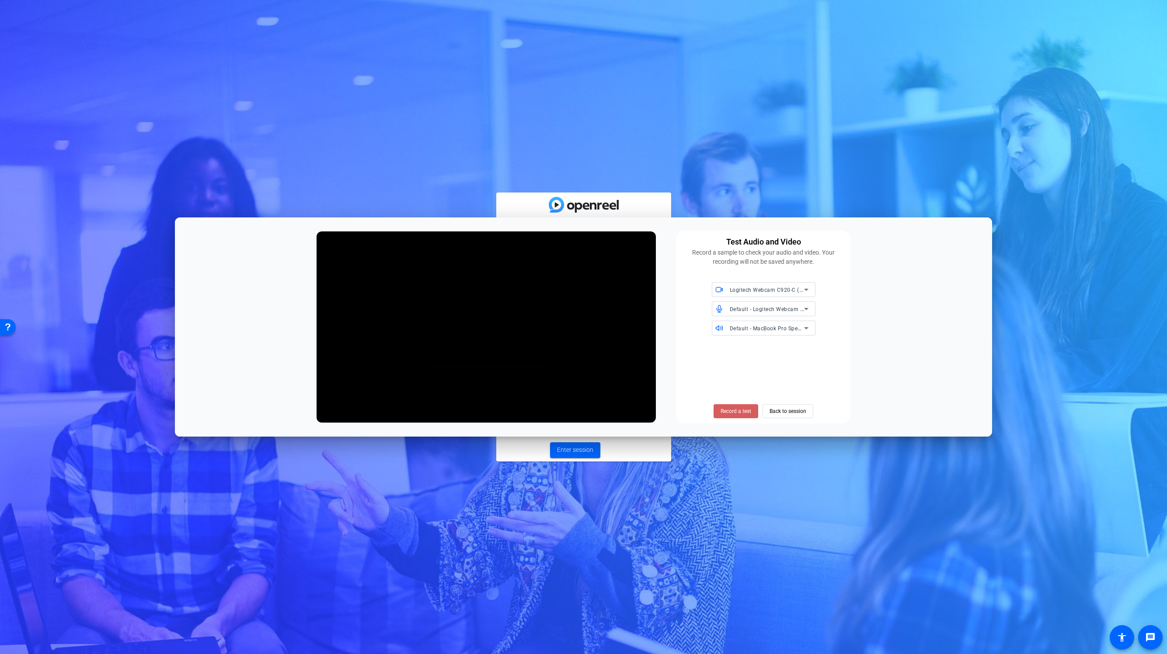
click at [0, 0] on span "Record a test" at bounding box center [0, 0] width 0 height 0
click at [0, 0] on span "Stop Testing (3s)" at bounding box center [0, 0] width 0 height 0
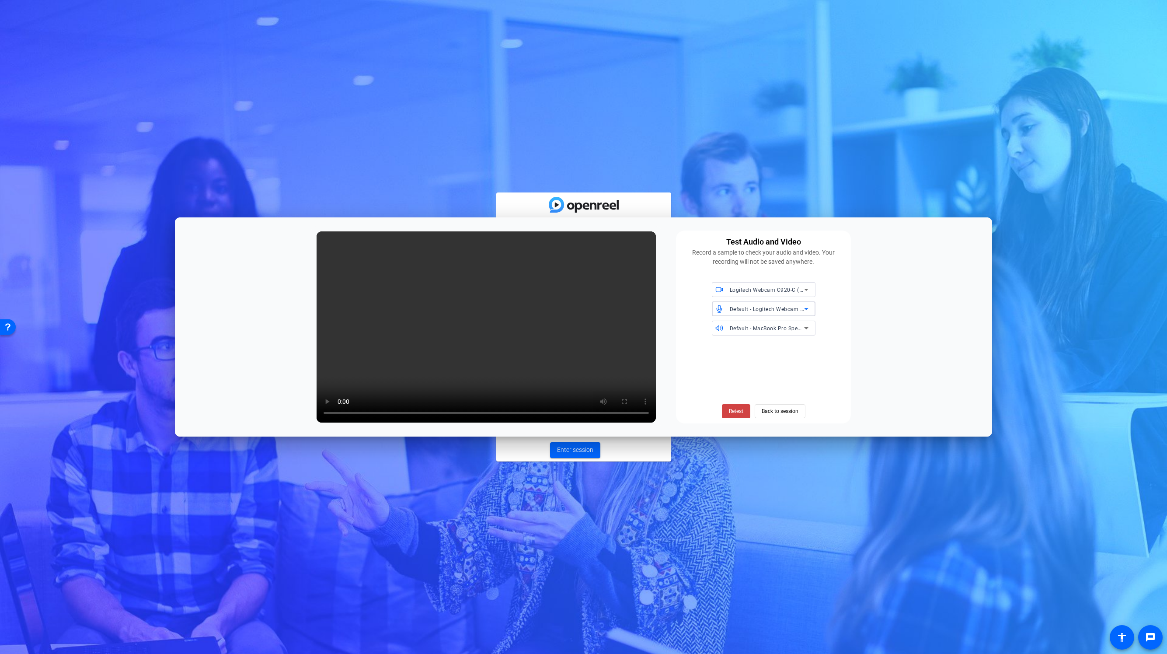
click at [0, 0] on span "Default - Logitech Webcam C920-C (046d:0841)" at bounding box center [0, 0] width 0 height 0
click at [0, 0] on span "MacBook Pro Microphone (Built-in)" at bounding box center [0, 0] width 0 height 0
click at [0, 0] on span "Retest" at bounding box center [0, 0] width 0 height 0
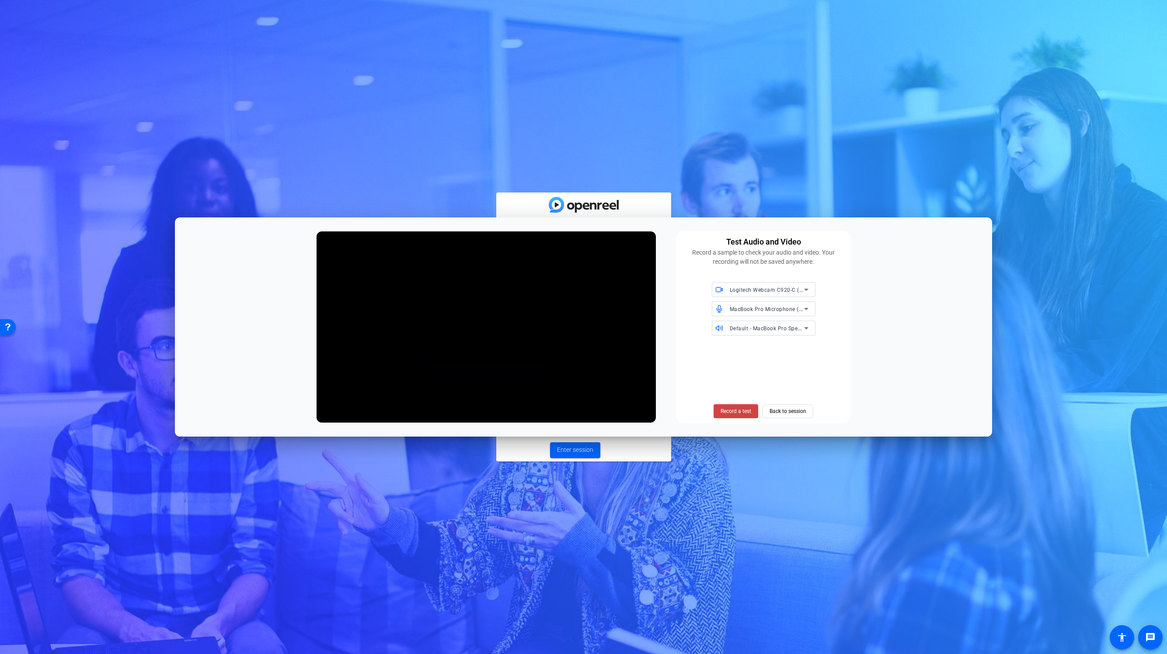
click at [736, 411] on span "Record a test" at bounding box center [736, 411] width 31 height 8
click at [0, 0] on span "Stop Testing (3s)" at bounding box center [0, 0] width 0 height 0
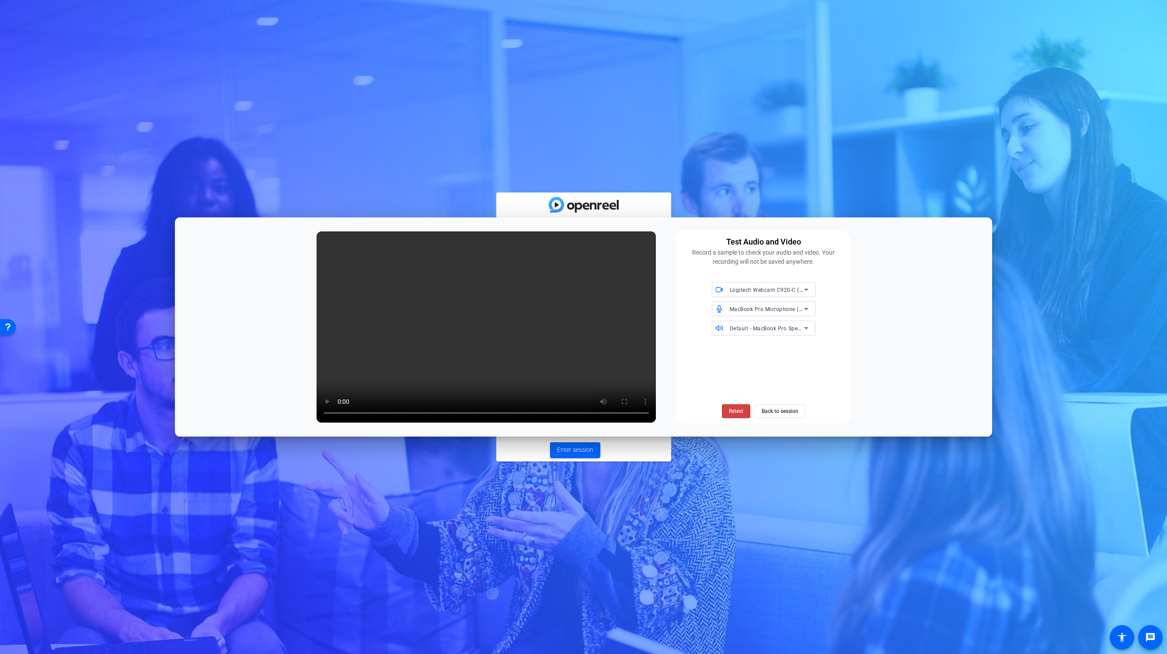
click at [0, 0] on span "Default - MacBook Pro Speakers (Built-in)" at bounding box center [0, 0] width 0 height 0
click at [0, 0] on div at bounding box center [0, 0] width 0 height 0
drag, startPoint x: 262, startPoint y: 234, endPoint x: 257, endPoint y: 230, distance: 6.6
click at [258, 232] on div "Test Audio and Video Record a sample to check your audio and video. Your record…" at bounding box center [583, 326] width 817 height 219
click at [286, 167] on div "Select your settings info Test your audio and video camera WEBCAM videocam Logi…" at bounding box center [583, 327] width 1167 height 654
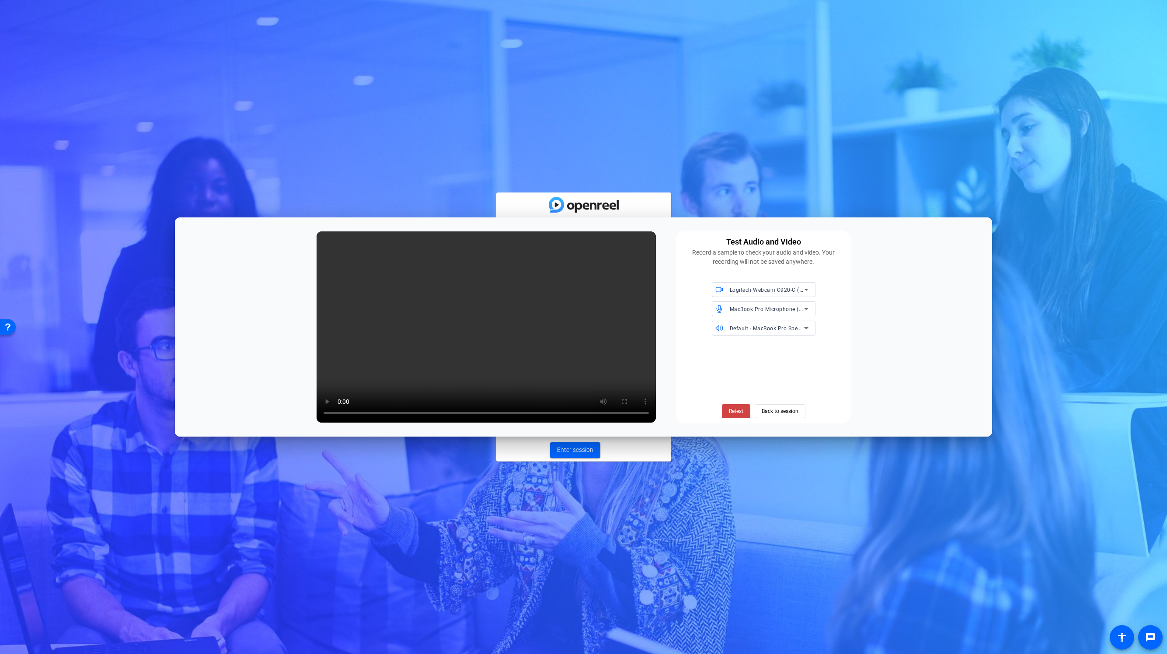
click at [808, 382] on div "Retest Back to session" at bounding box center [763, 380] width 164 height 76
click at [0, 0] on span "Default - MacBook Pro Speakers (Built-in)" at bounding box center [0, 0] width 0 height 0
click at [0, 0] on div at bounding box center [0, 0] width 0 height 0
click at [820, 346] on div "Retest Back to session" at bounding box center [763, 380] width 164 height 76
click at [0, 0] on span "MacBook Pro Microphone (Built-in)" at bounding box center [0, 0] width 0 height 0
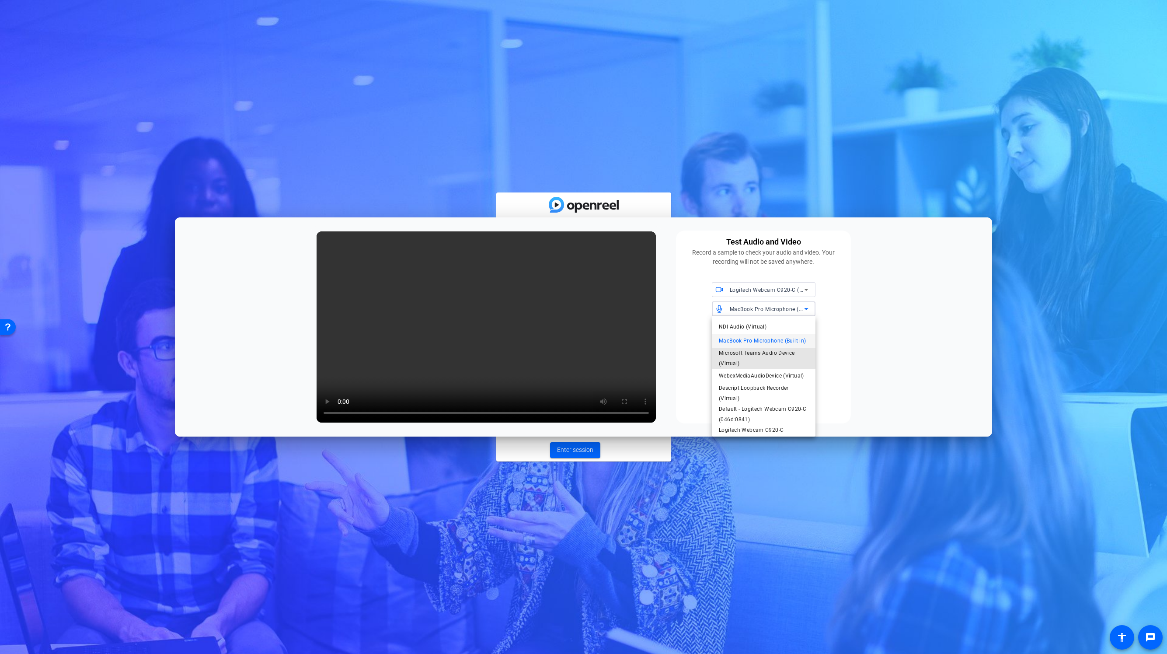
click at [740, 352] on span "Microsoft Teams Audio Device (Virtual)" at bounding box center [764, 358] width 90 height 21
click at [0, 0] on span "Default - MacBook Pro Speakers (Built-in)" at bounding box center [0, 0] width 0 height 0
click at [0, 0] on span "MacBook Pro Speakers (Built-in)" at bounding box center [0, 0] width 0 height 0
click at [0, 0] on span "Microsoft Teams Audio Device (Virtual)" at bounding box center [0, 0] width 0 height 0
click at [744, 428] on span "Logitech Webcam C920-C (046d:0841)" at bounding box center [764, 435] width 90 height 21
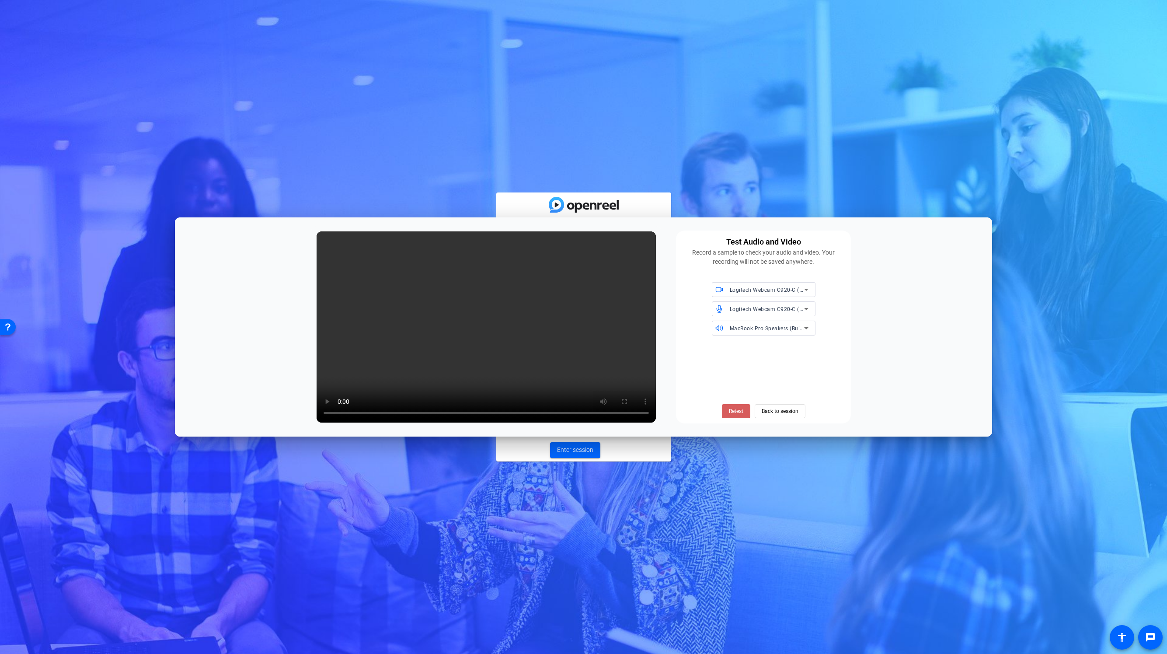
click at [0, 0] on span "Retest" at bounding box center [0, 0] width 0 height 0
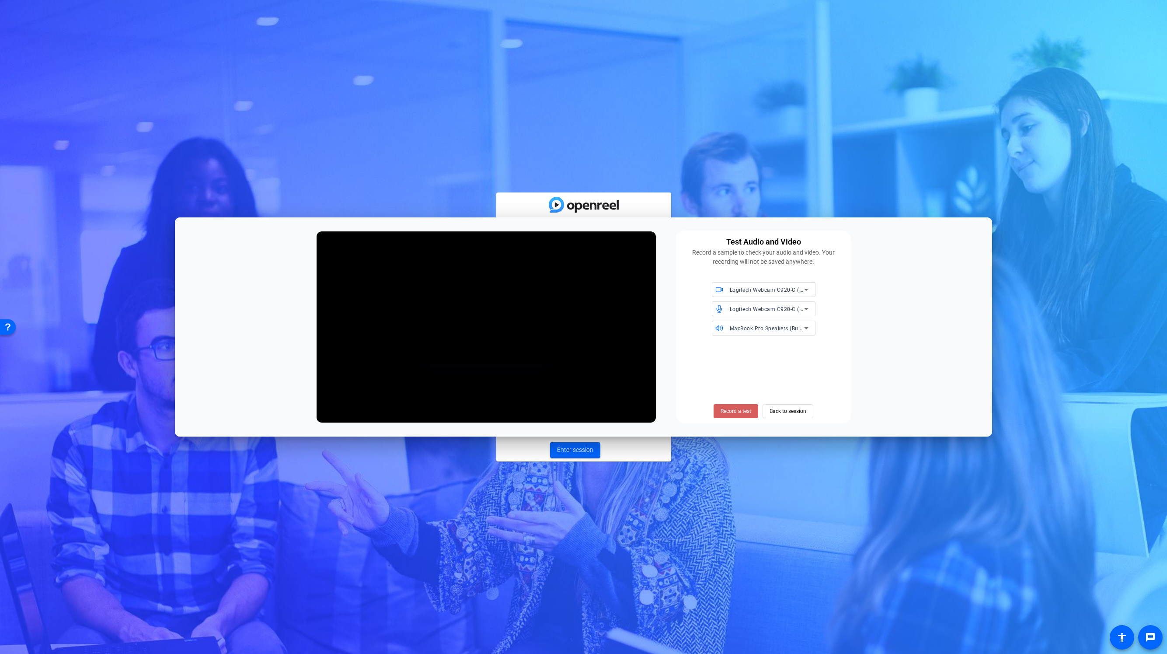
click at [0, 0] on span "Record a test" at bounding box center [0, 0] width 0 height 0
click at [732, 412] on span "Stop Testing (3s)" at bounding box center [736, 411] width 40 height 8
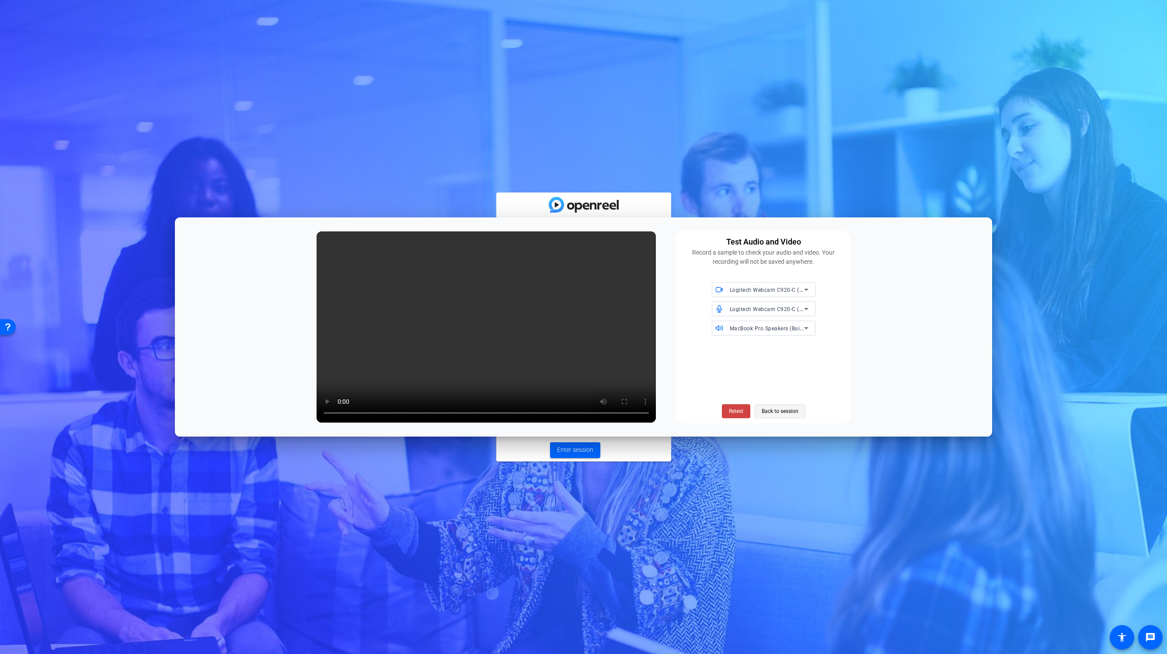
click at [772, 412] on span "Back to session" at bounding box center [780, 411] width 37 height 17
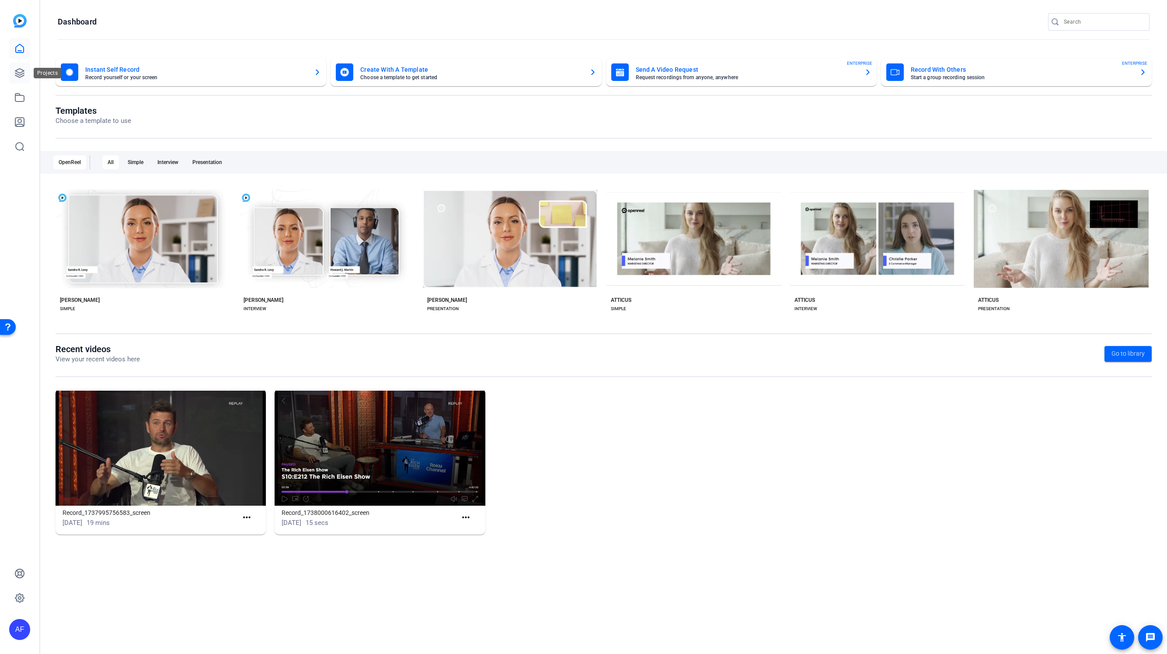
click at [15, 76] on icon at bounding box center [19, 73] width 9 height 9
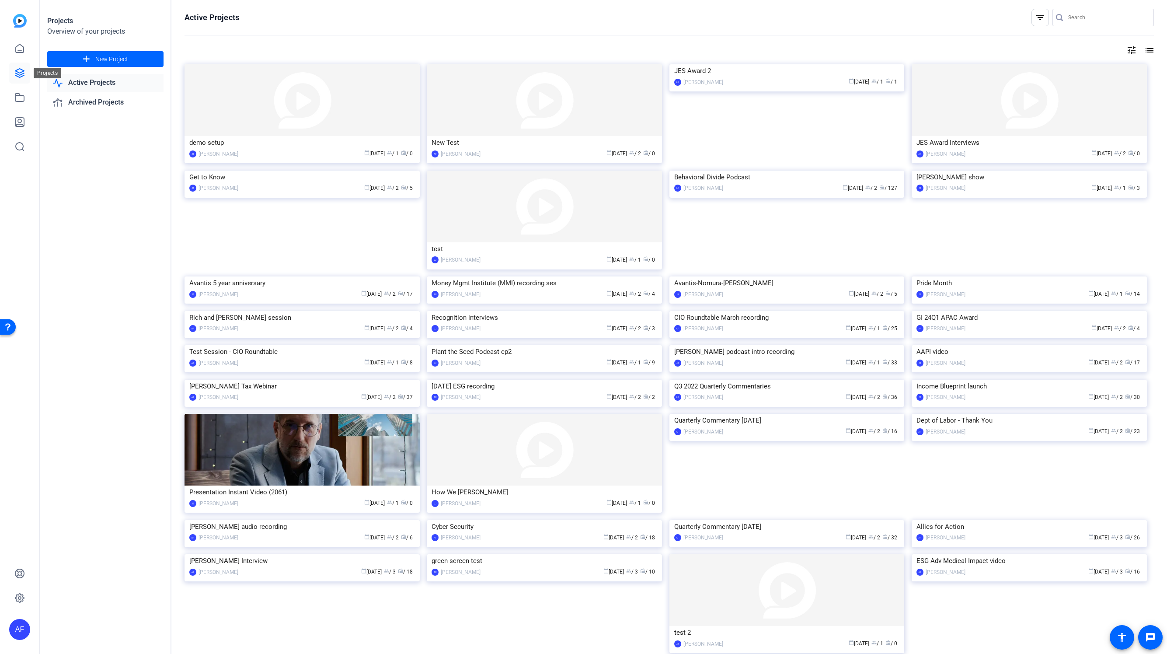
click at [17, 71] on icon at bounding box center [19, 73] width 10 height 10
click at [729, 171] on img at bounding box center [787, 171] width 235 height 0
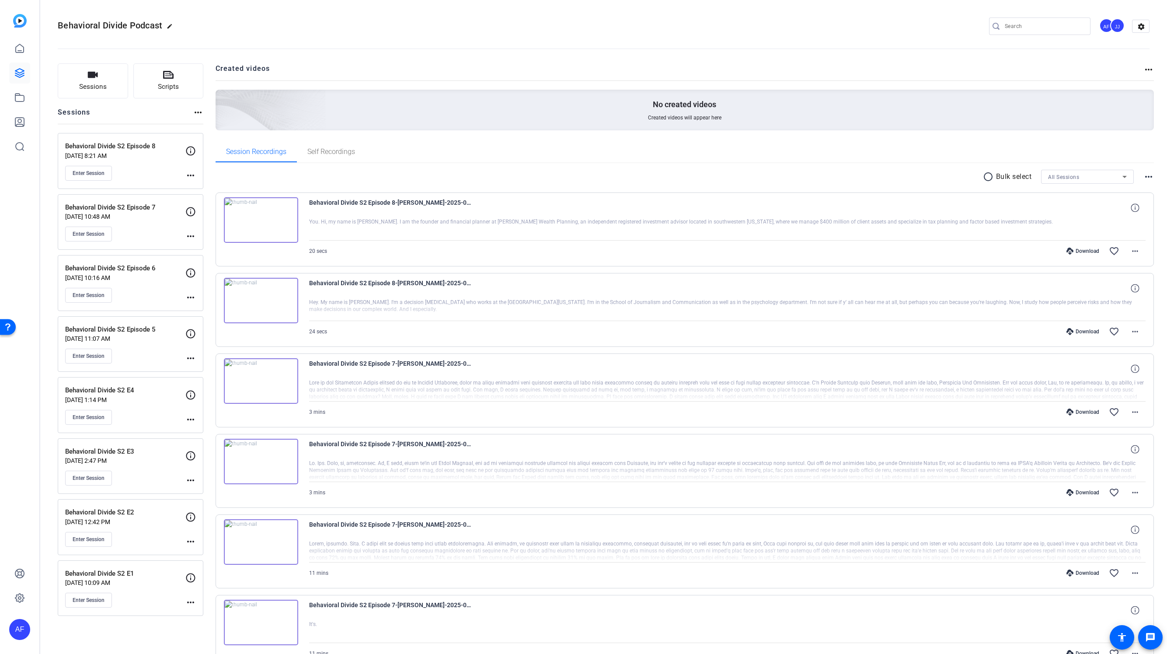
click at [109, 163] on div "Behavioral Divide S2 Episode 8 [DATE] 8:21 AM Enter Session" at bounding box center [125, 160] width 120 height 39
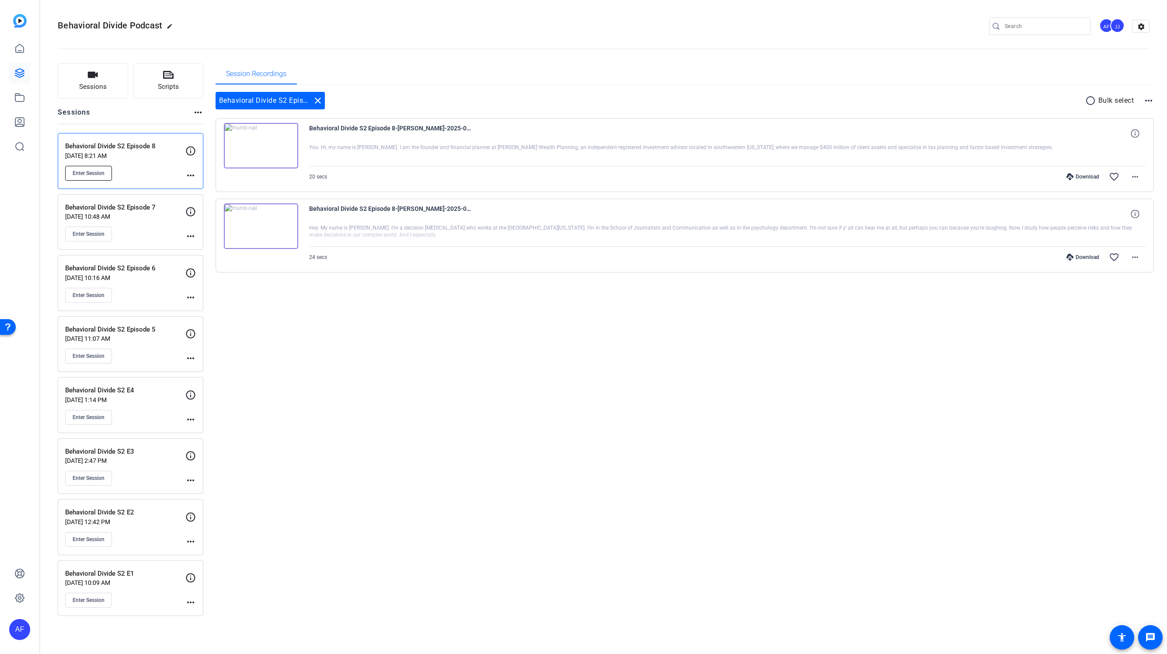
click at [101, 174] on span "Enter Session" at bounding box center [89, 173] width 32 height 7
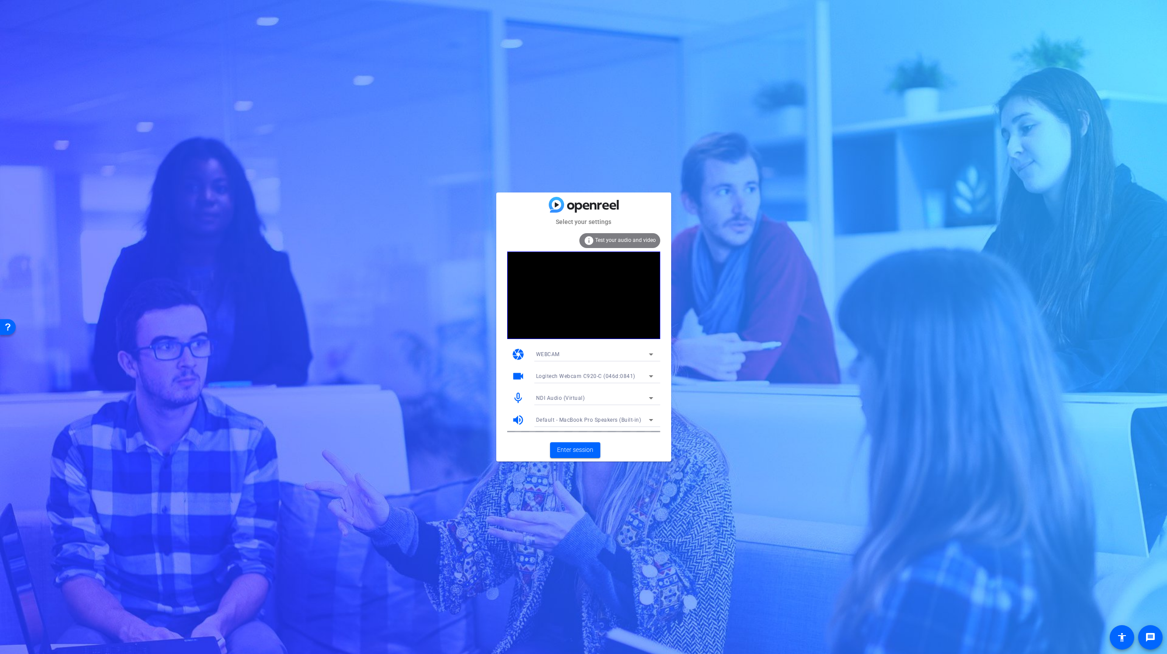
click at [591, 399] on div "NDI Audio (Virtual)" at bounding box center [592, 397] width 113 height 11
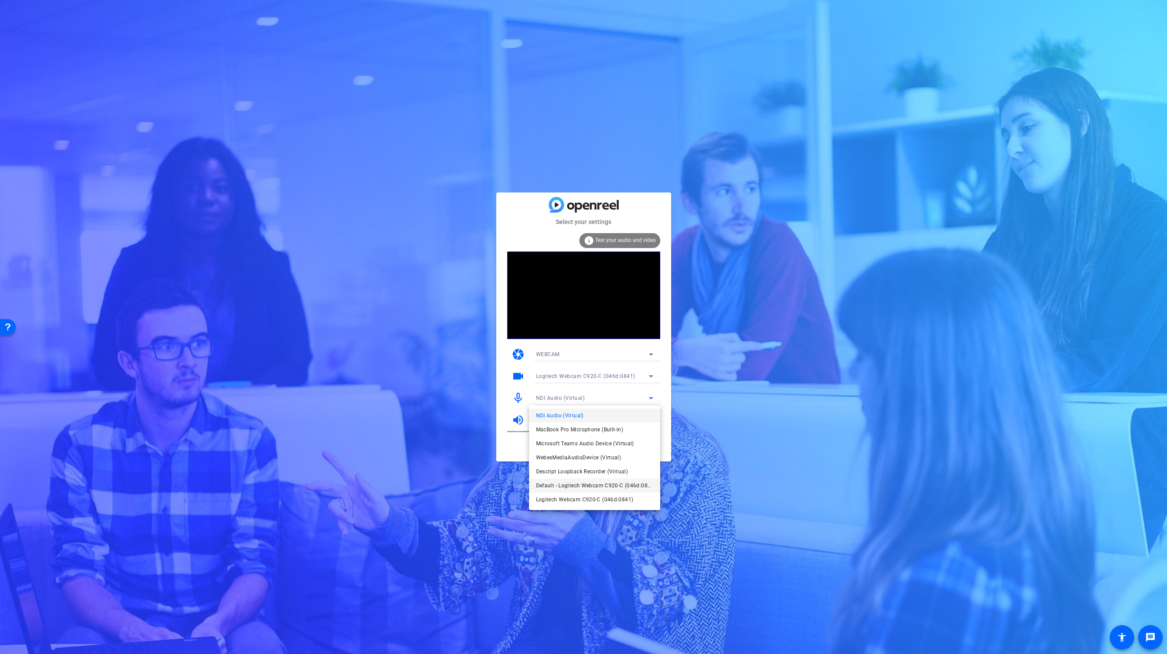
click at [27, 103] on span "Default - Logitech Webcam C920-C (046d:0841)" at bounding box center [19, 98] width 16 height 9
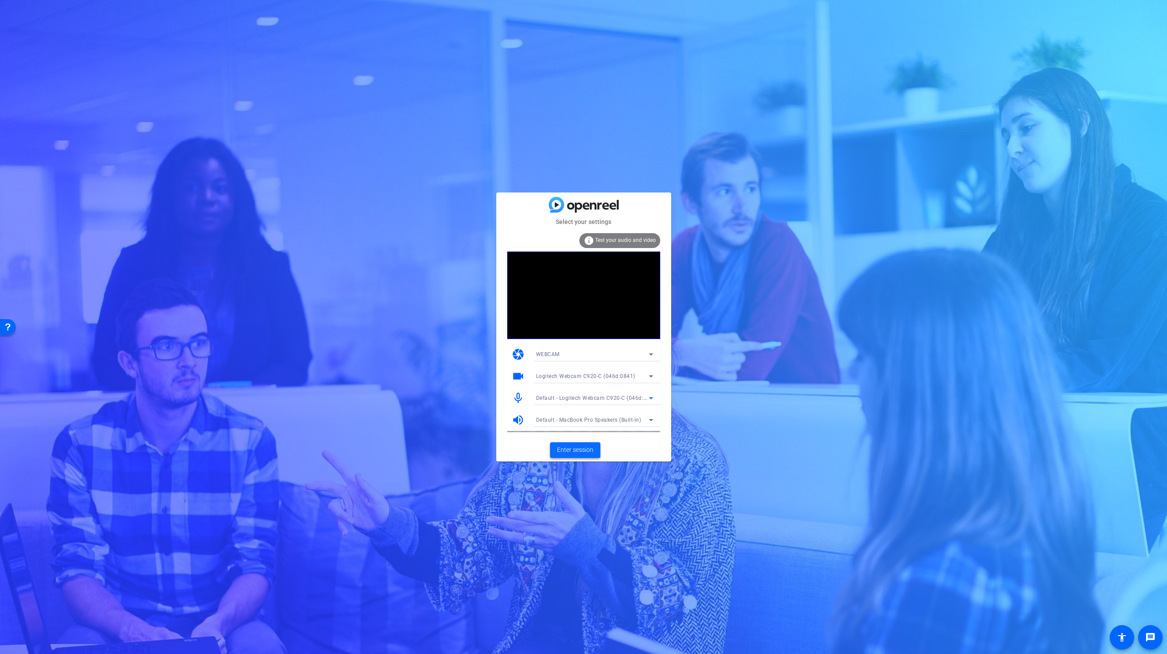
click at [573, 447] on span "Enter session" at bounding box center [575, 449] width 36 height 9
